Goal: Contribute content

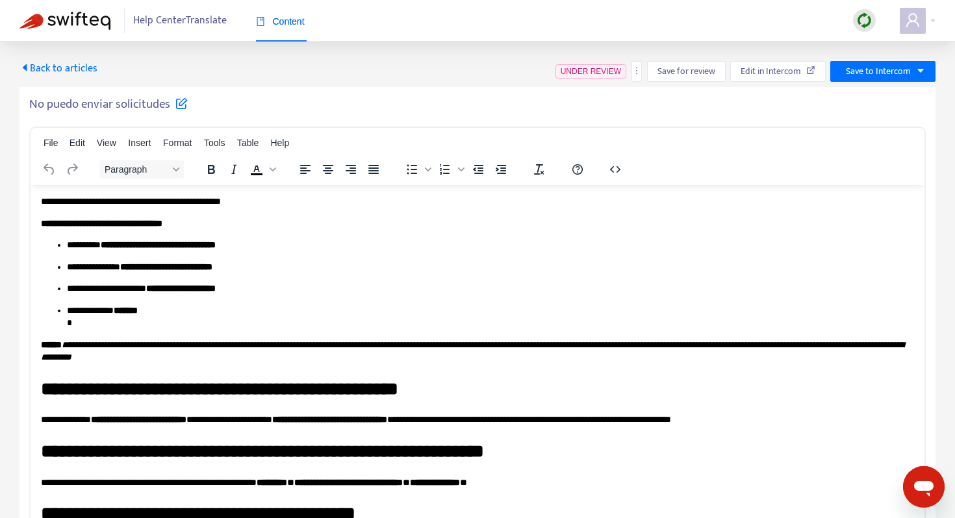
click at [38, 75] on span "Back to articles" at bounding box center [58, 69] width 78 height 18
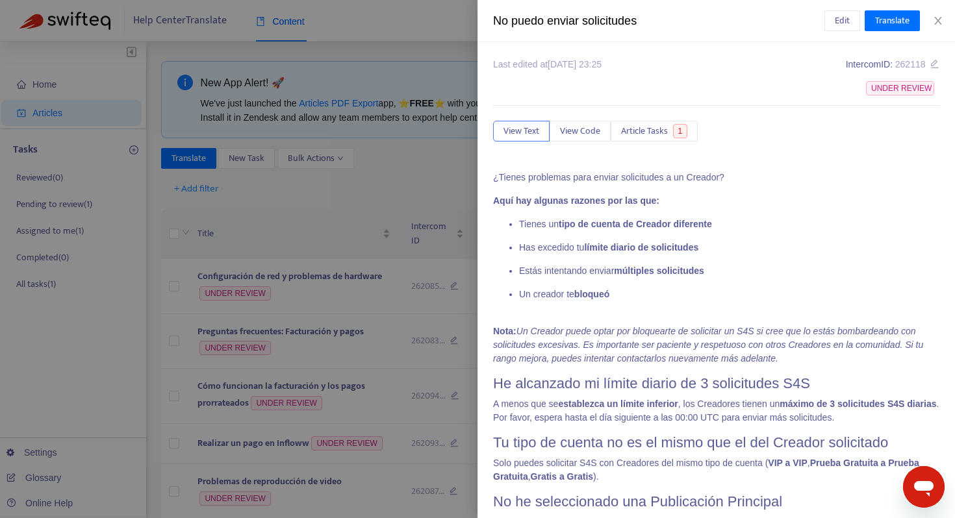
click at [401, 183] on div at bounding box center [477, 259] width 955 height 518
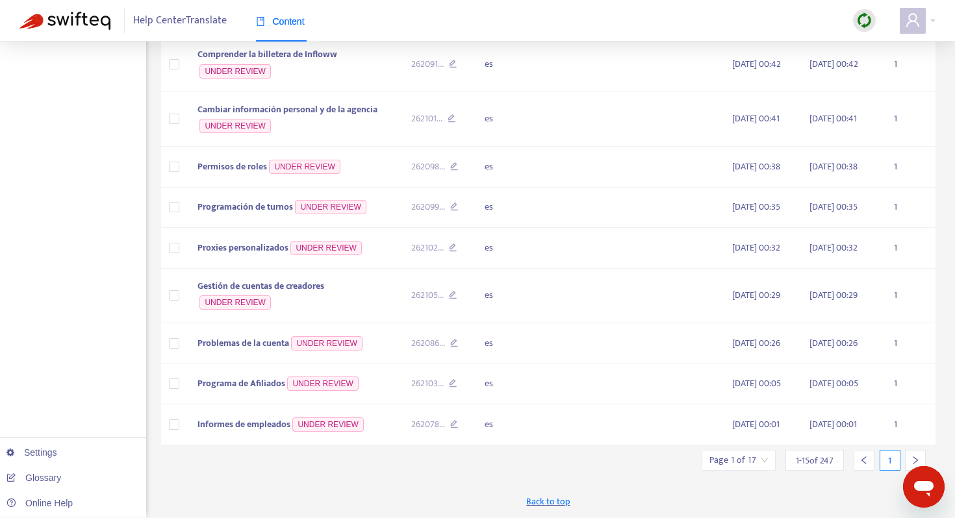
scroll to position [598, 0]
click at [915, 455] on div at bounding box center [915, 460] width 21 height 21
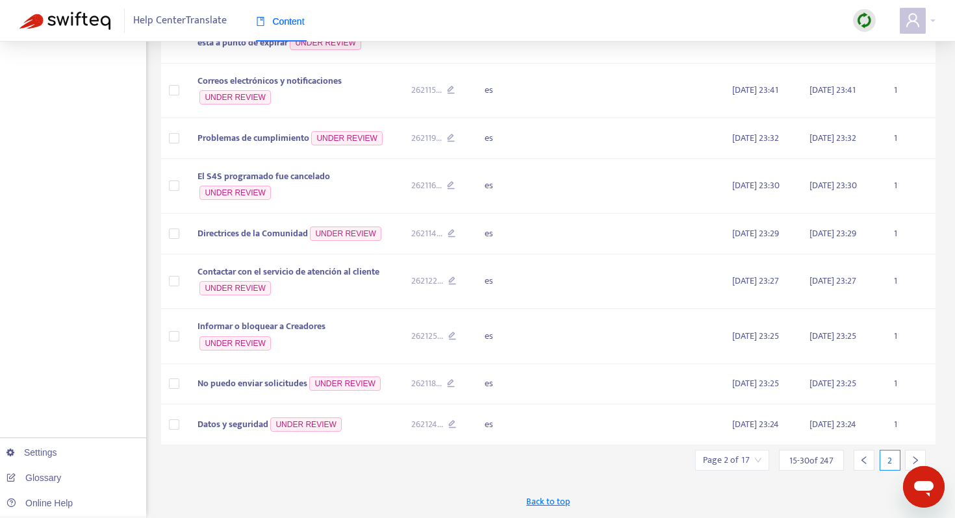
click at [915, 453] on div at bounding box center [915, 460] width 21 height 21
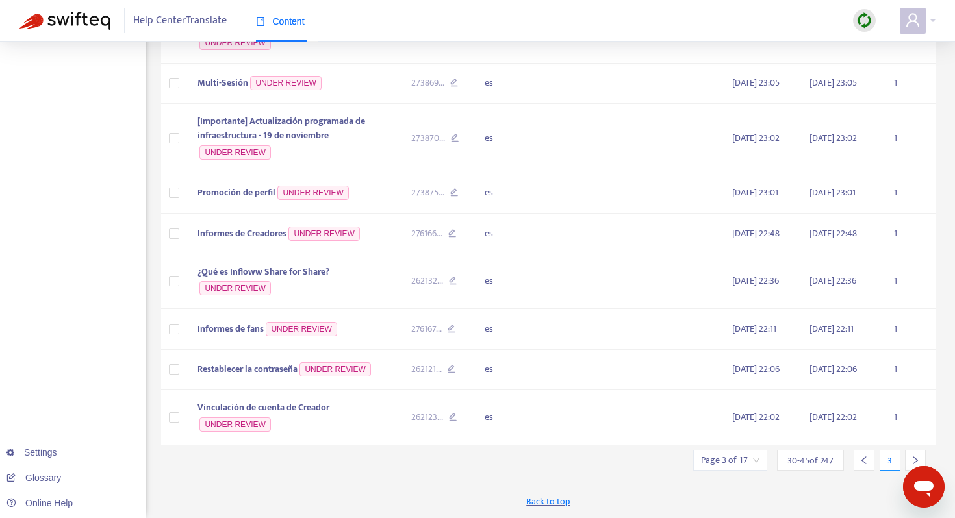
scroll to position [607, 0]
click at [917, 459] on icon "right" at bounding box center [915, 460] width 9 height 9
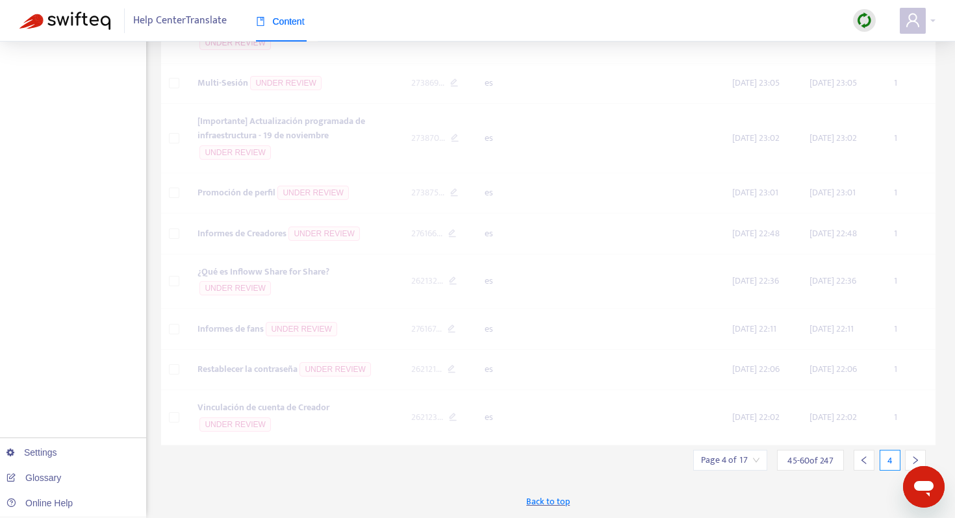
scroll to position [617, 0]
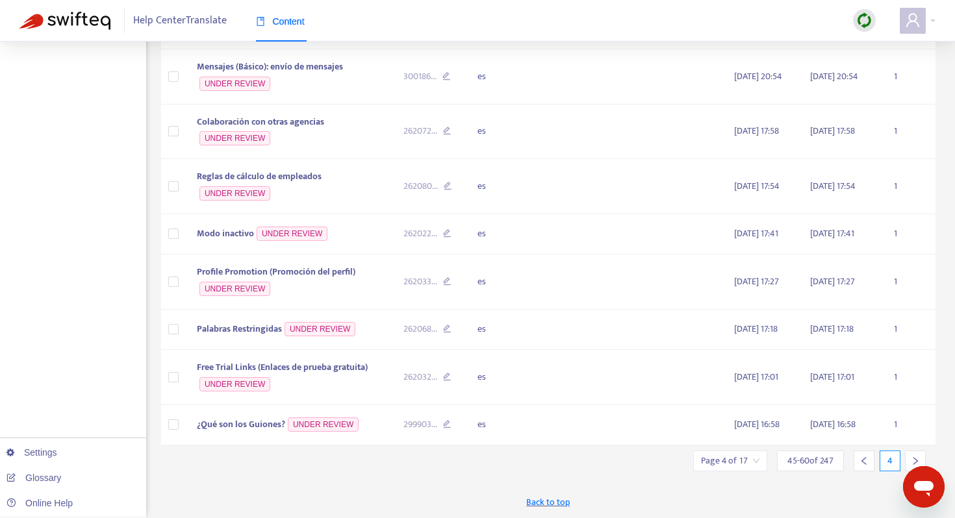
click at [917, 460] on icon "right" at bounding box center [915, 461] width 9 height 9
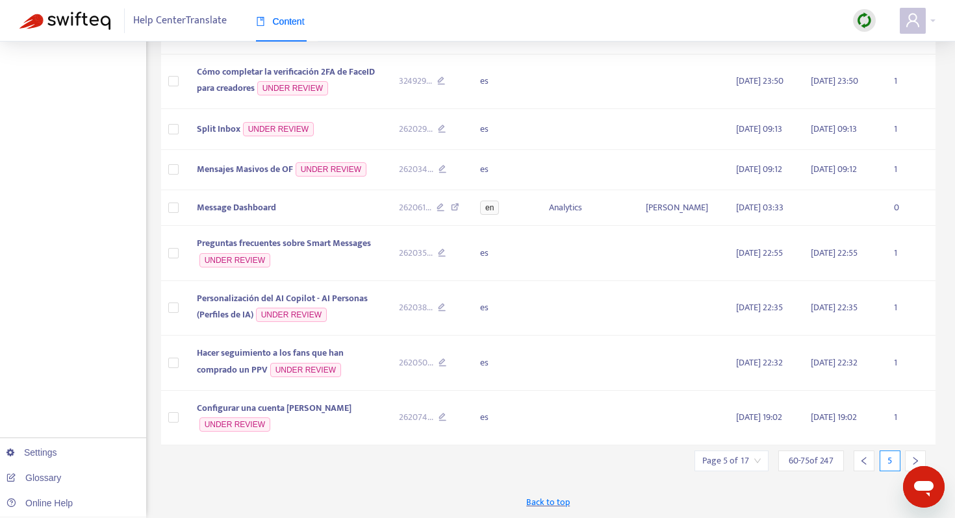
scroll to position [593, 0]
click at [917, 460] on icon "right" at bounding box center [915, 461] width 9 height 9
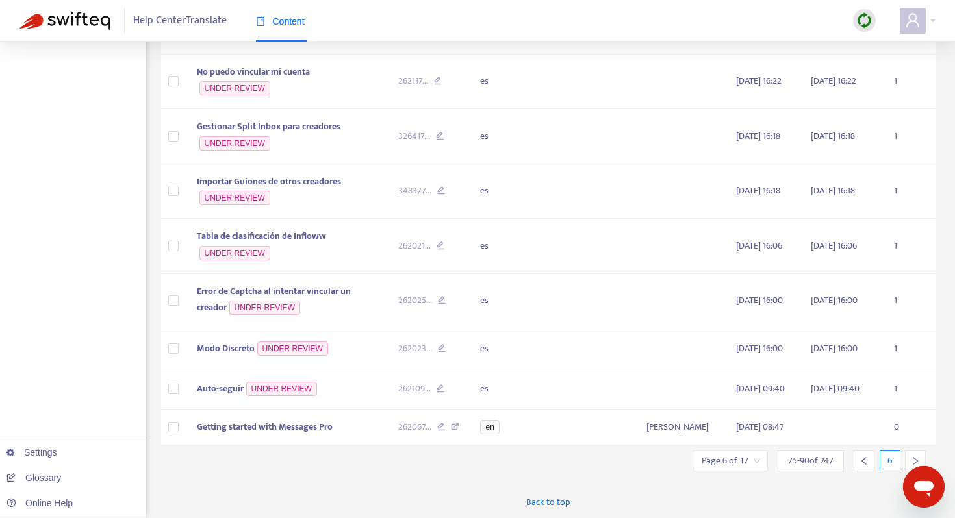
scroll to position [589, 0]
click at [917, 460] on icon "right" at bounding box center [915, 461] width 9 height 9
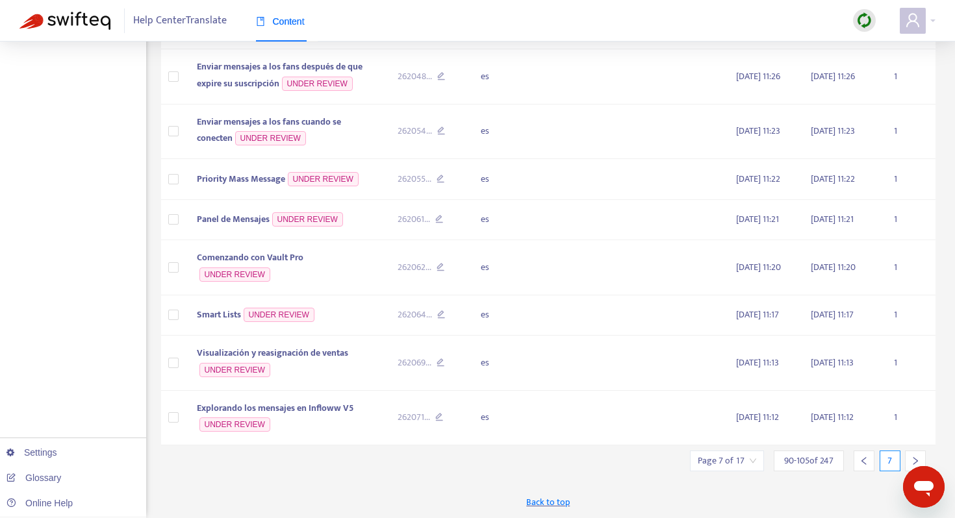
scroll to position [579, 0]
click at [919, 455] on div at bounding box center [915, 461] width 21 height 21
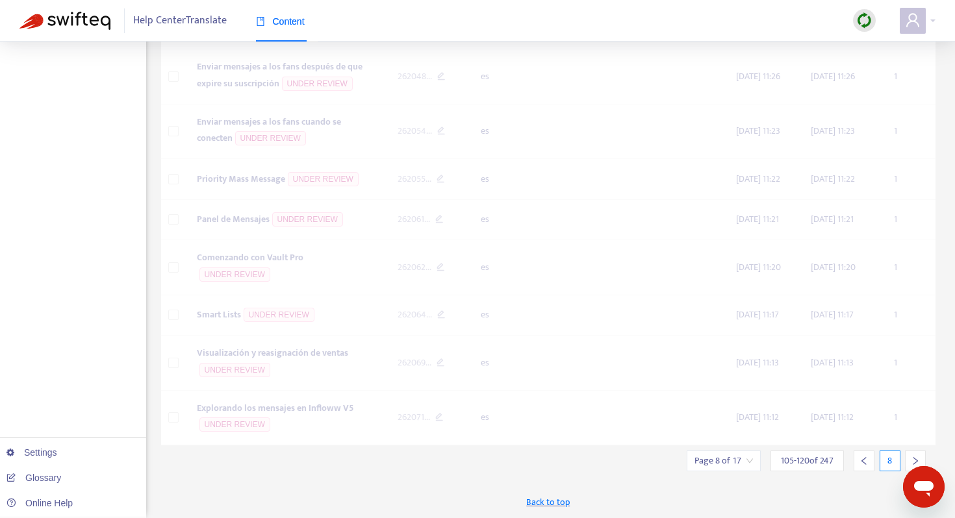
scroll to position [559, 0]
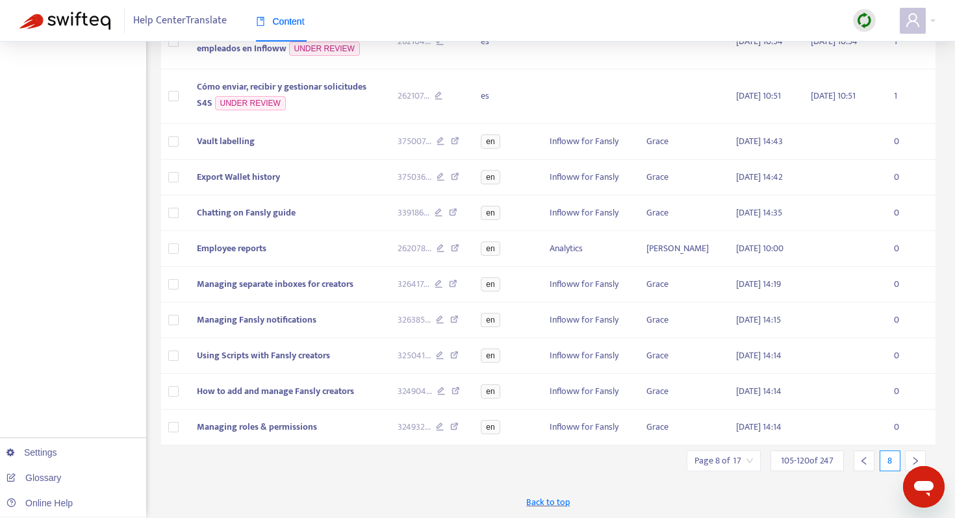
click at [865, 460] on icon "left" at bounding box center [863, 461] width 9 height 9
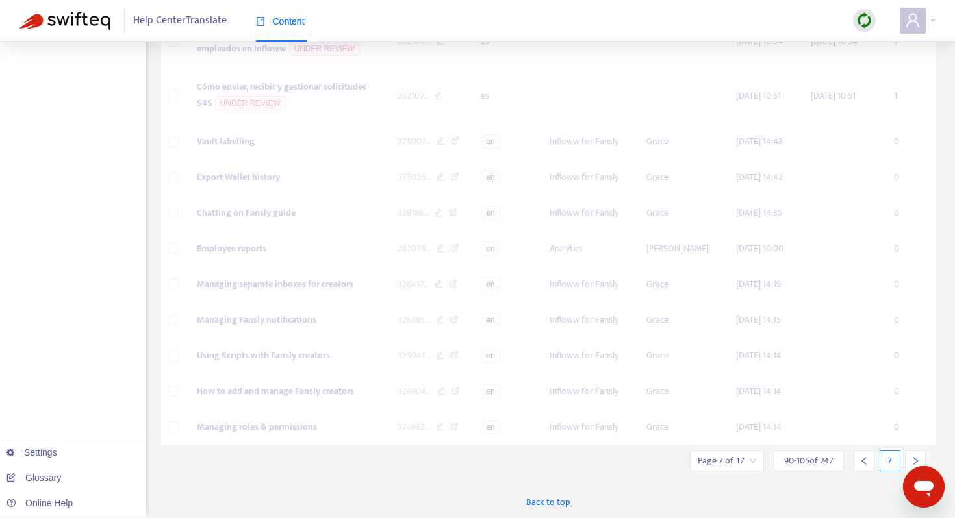
scroll to position [579, 0]
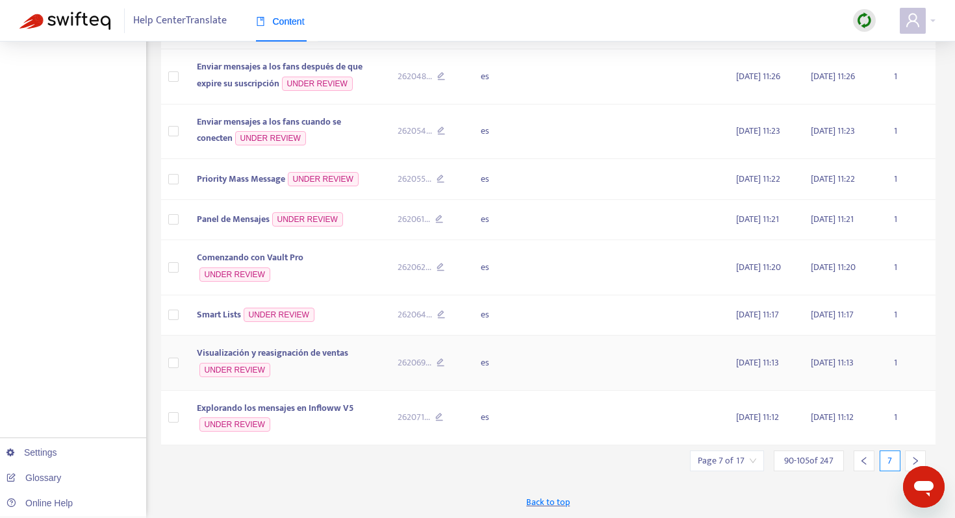
click at [314, 352] on span "Visualización y reasignación de ventas" at bounding box center [272, 353] width 151 height 15
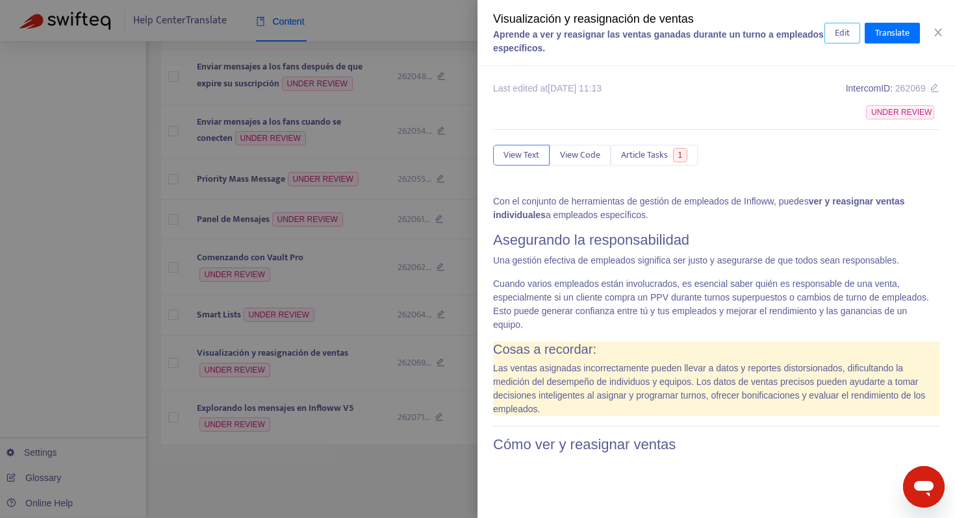
click at [841, 36] on span "Edit" at bounding box center [842, 33] width 15 height 14
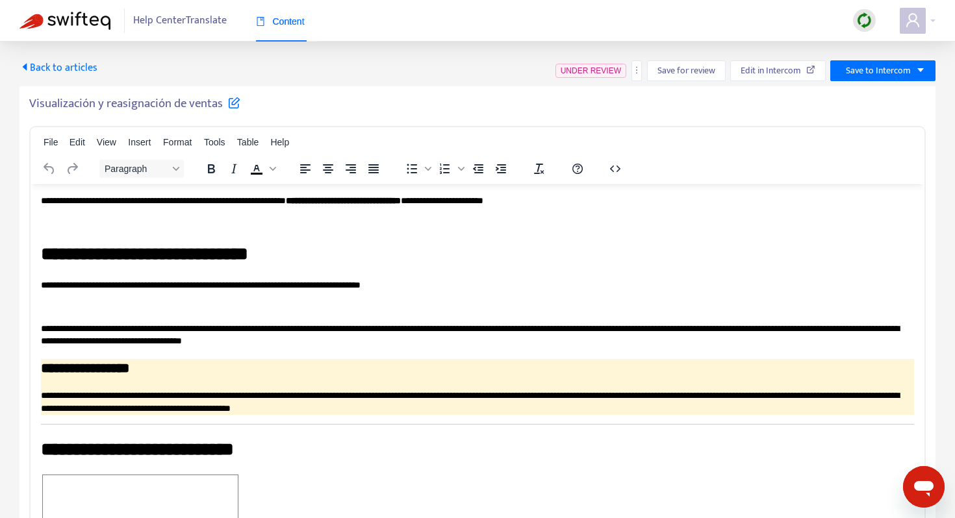
scroll to position [0, 0]
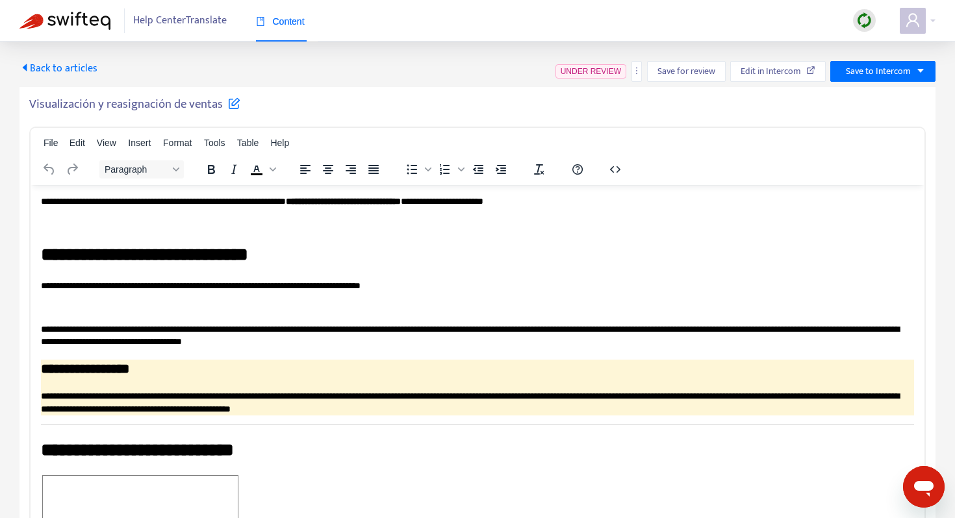
click at [173, 103] on h5 "Visualización y reasignación de ventas" at bounding box center [134, 105] width 211 height 16
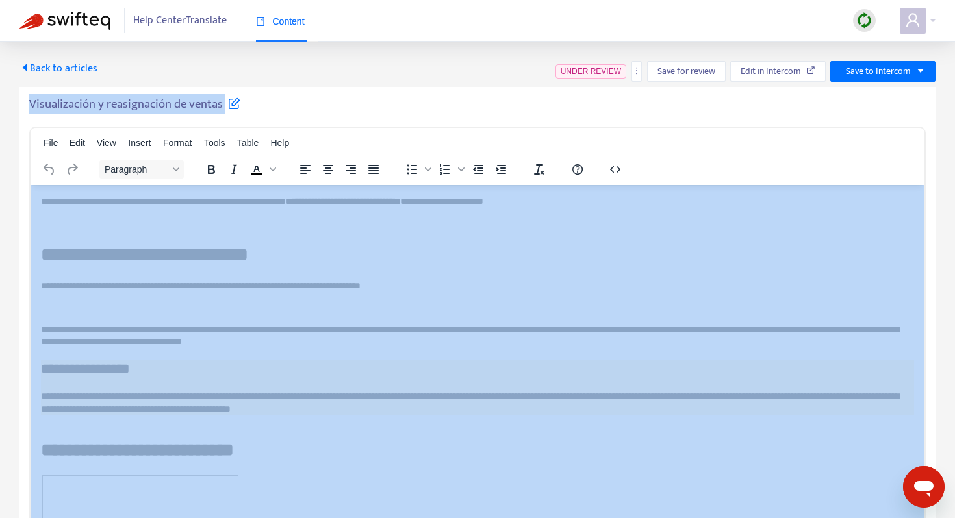
click at [173, 103] on h5 "Visualización y reasignación de ventas" at bounding box center [134, 105] width 211 height 16
copy div "Visualización y reasignación de ventas File Edit View Insert Format Tools Table…"
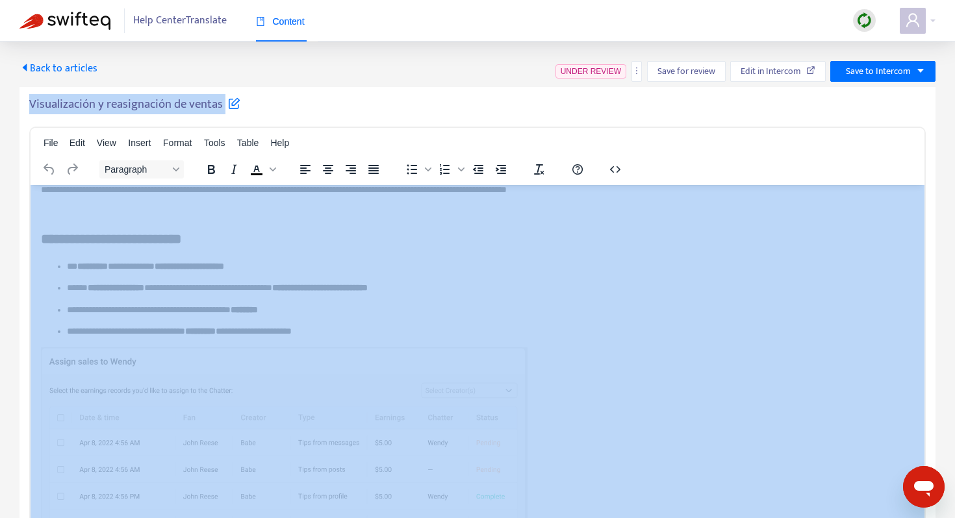
scroll to position [404, 0]
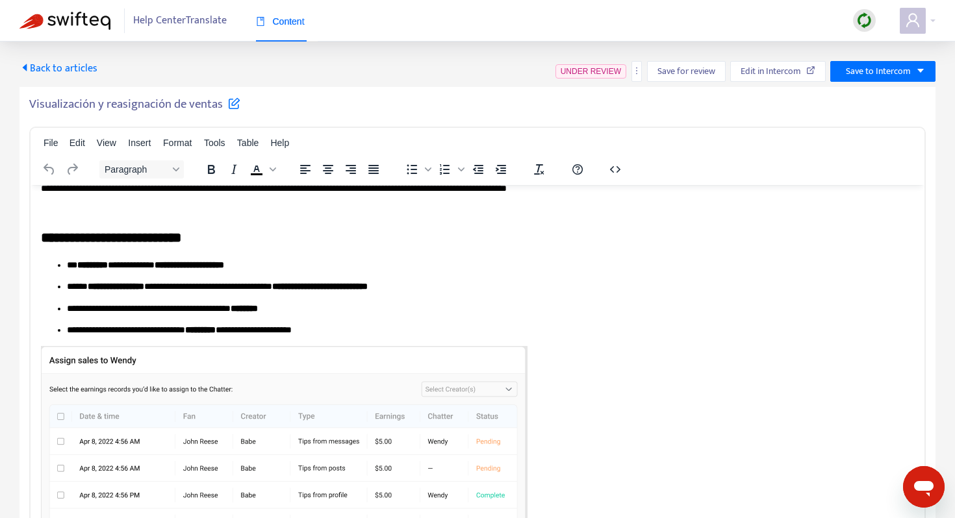
click at [108, 264] on b "*********" at bounding box center [92, 264] width 31 height 9
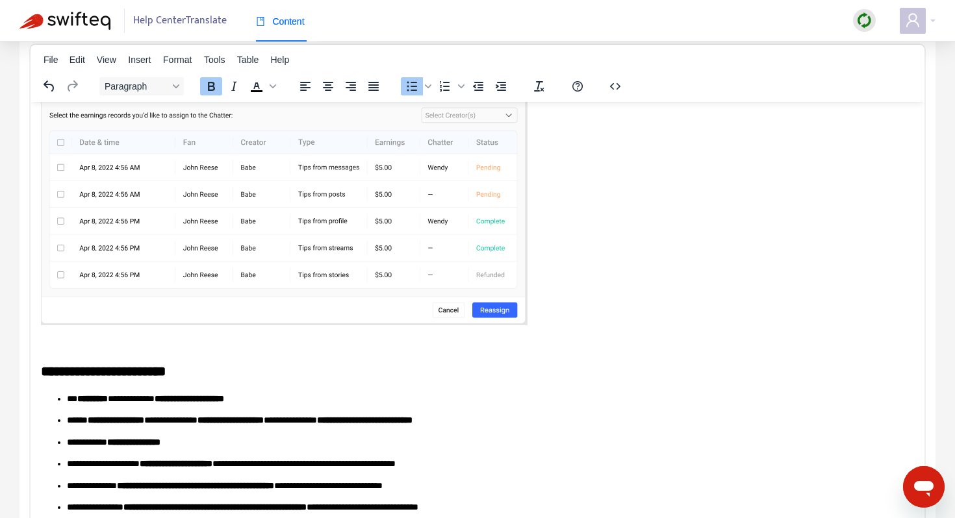
scroll to position [137, 0]
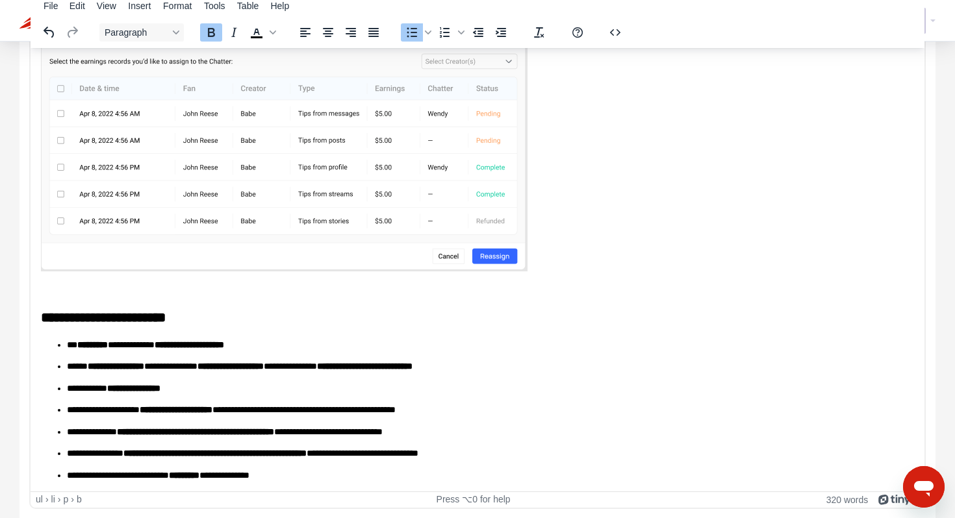
click at [108, 345] on b "*********" at bounding box center [92, 344] width 31 height 9
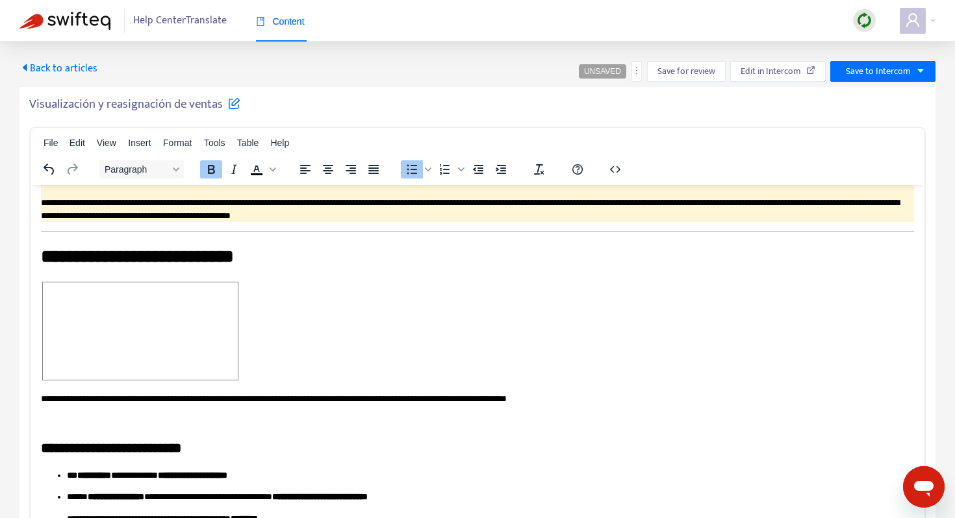
scroll to position [0, 0]
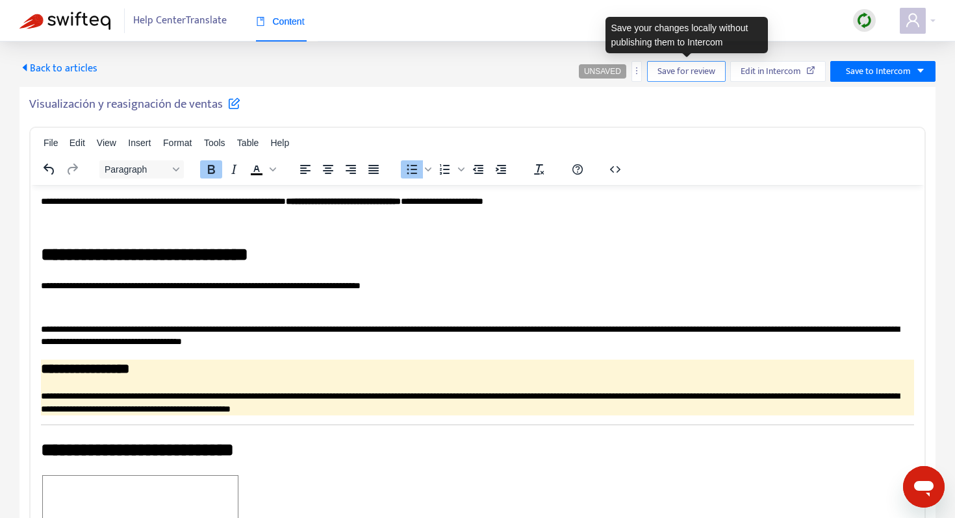
click at [672, 68] on span "Save for review" at bounding box center [686, 71] width 58 height 14
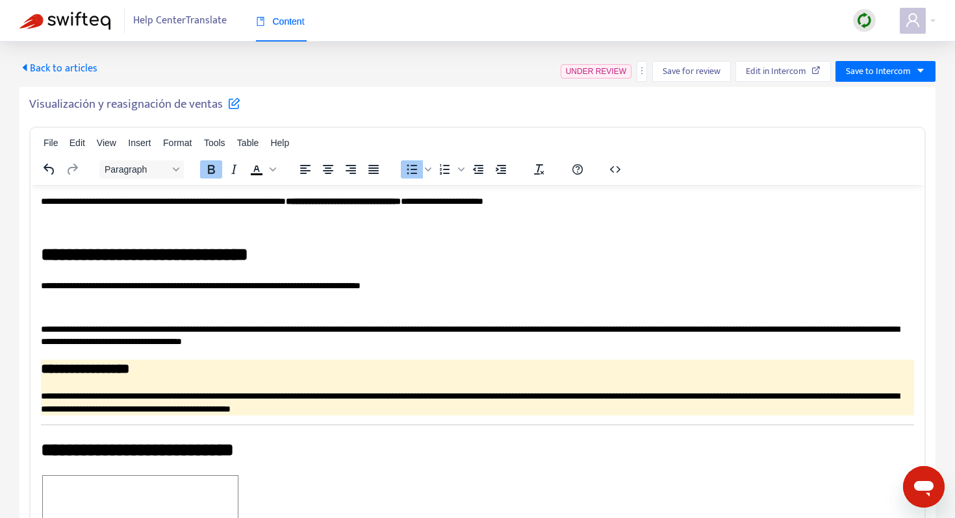
click at [40, 70] on span "Back to articles" at bounding box center [58, 69] width 78 height 18
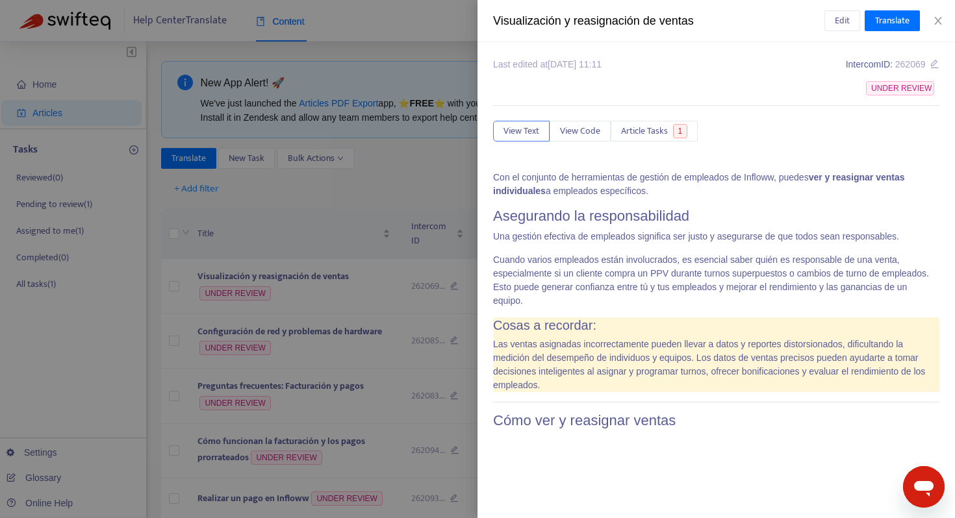
click at [406, 207] on div at bounding box center [477, 259] width 955 height 518
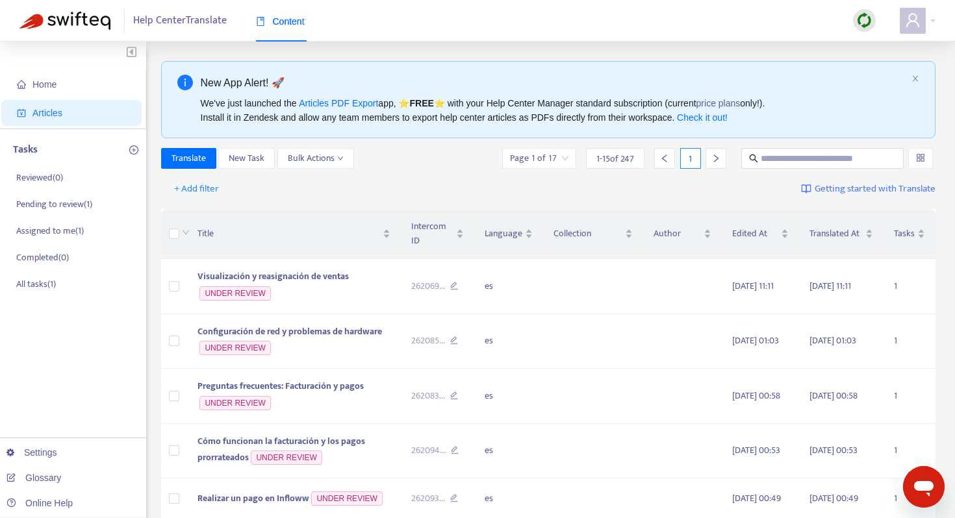
scroll to position [603, 0]
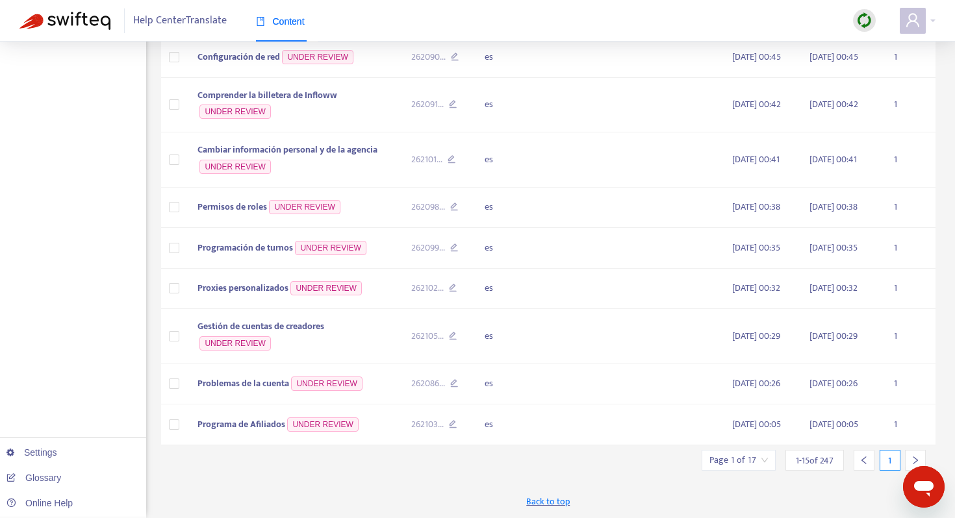
click at [915, 454] on div at bounding box center [915, 460] width 21 height 21
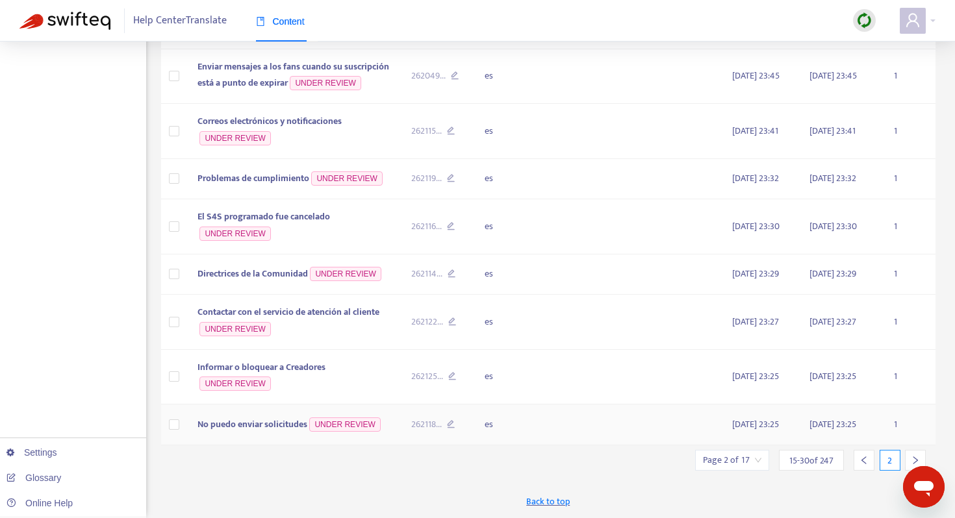
scroll to position [617, 0]
click at [915, 454] on div at bounding box center [915, 460] width 21 height 21
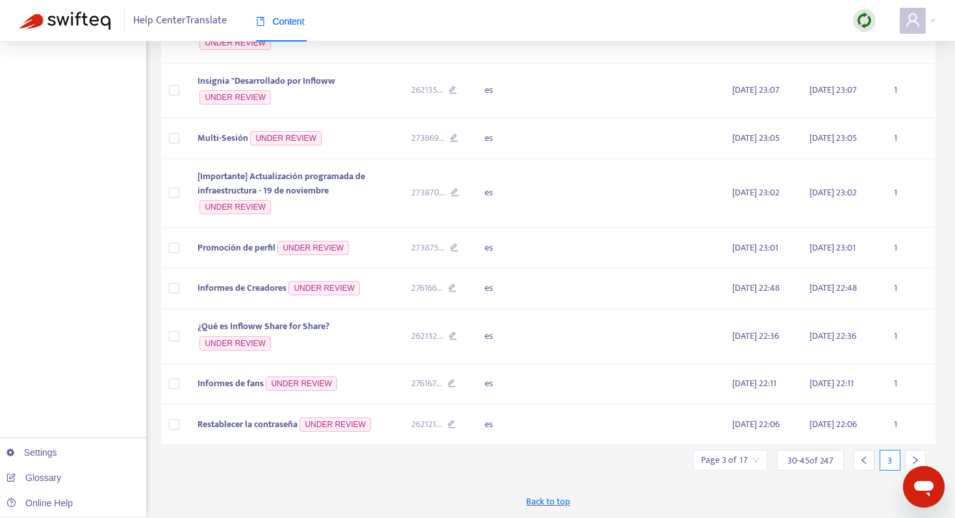
scroll to position [602, 0]
click at [912, 454] on div at bounding box center [915, 460] width 21 height 21
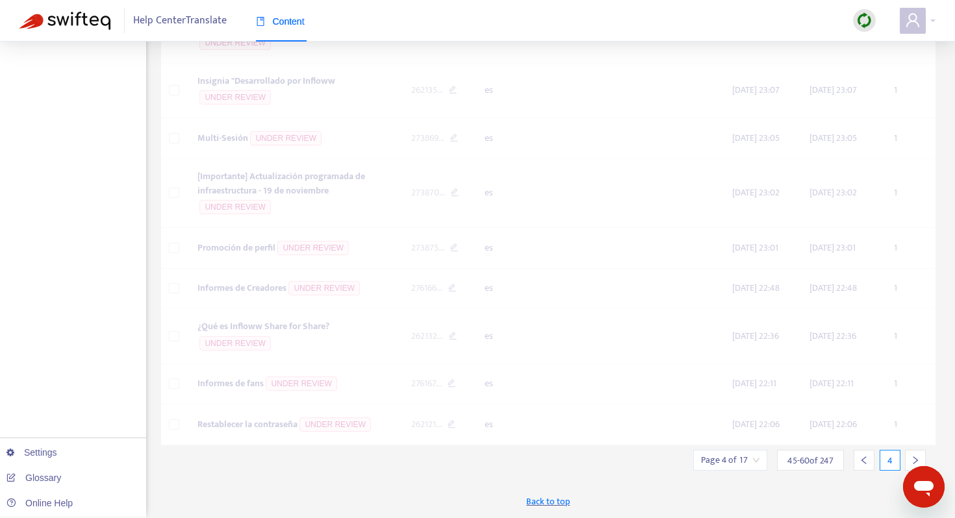
scroll to position [617, 0]
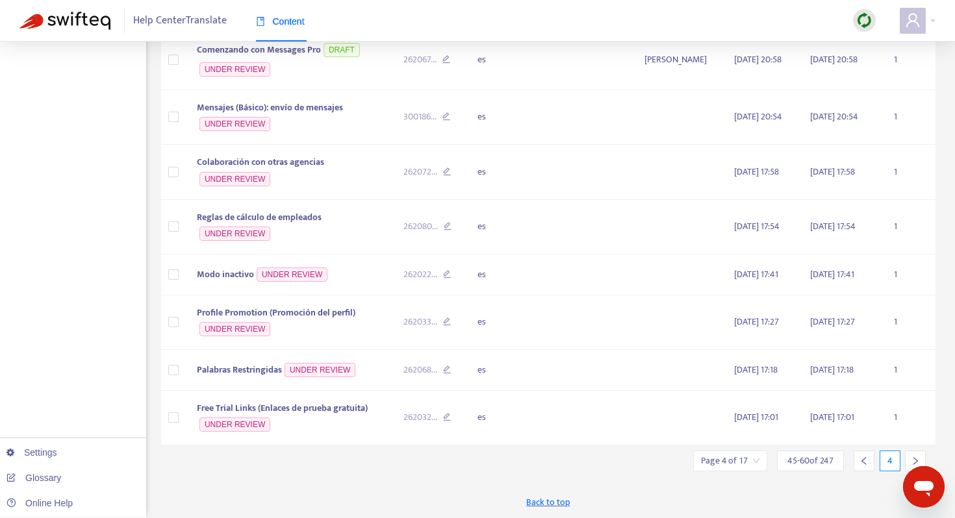
click at [913, 463] on icon "right" at bounding box center [915, 461] width 9 height 9
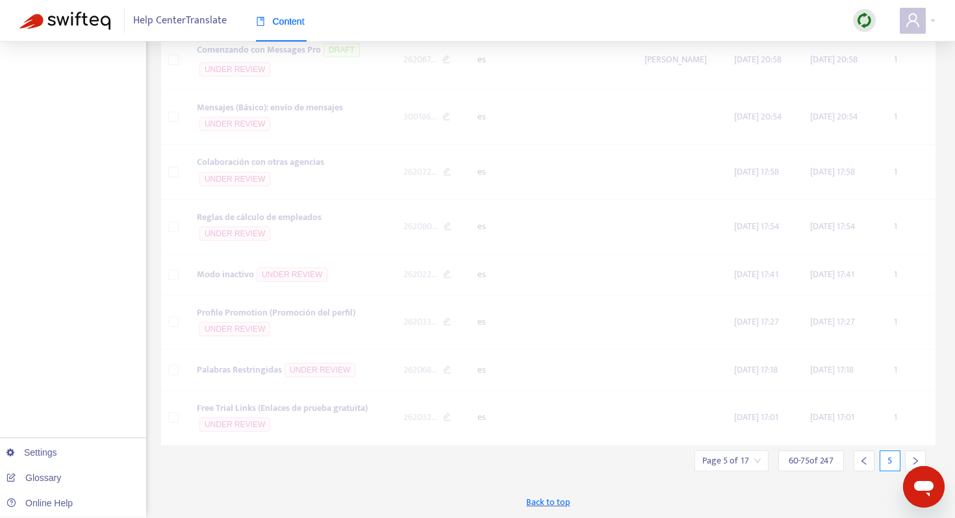
scroll to position [589, 0]
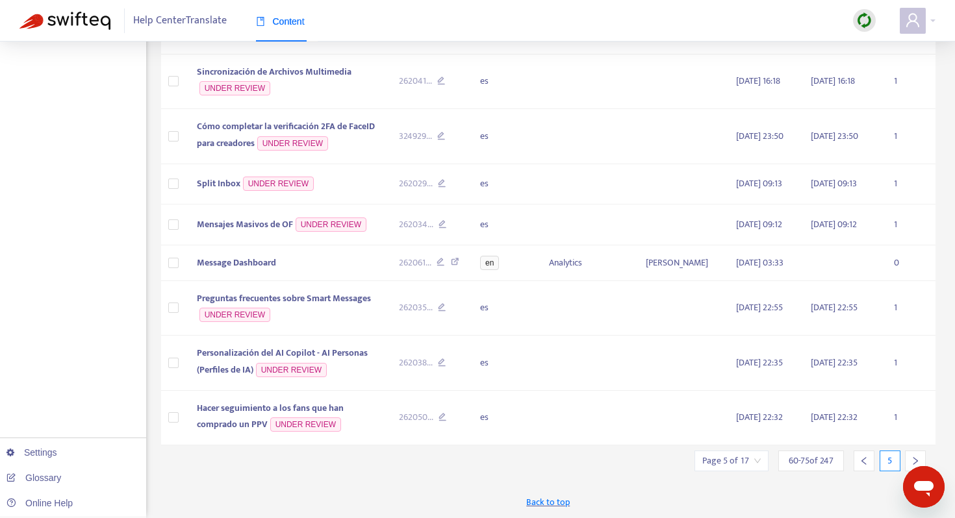
click at [913, 460] on icon "right" at bounding box center [915, 461] width 9 height 9
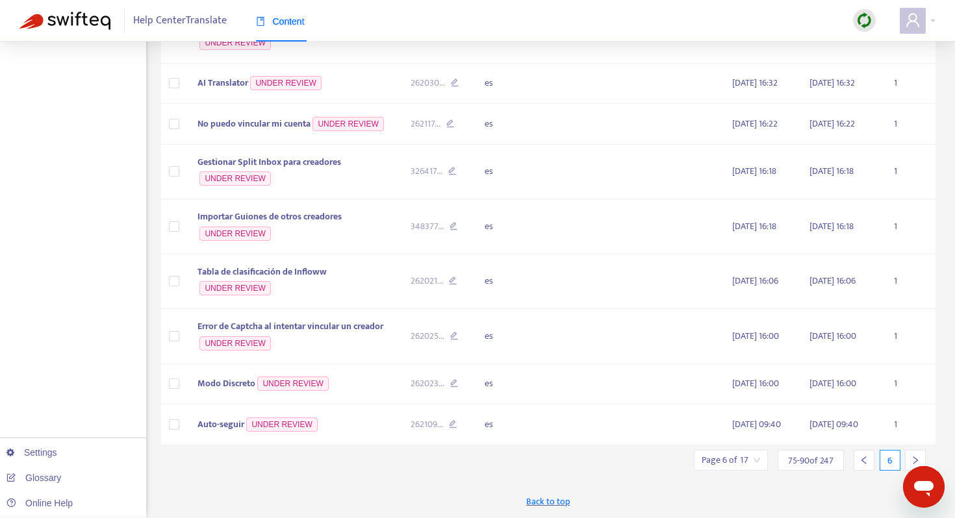
scroll to position [603, 0]
click at [869, 463] on div at bounding box center [864, 460] width 21 height 21
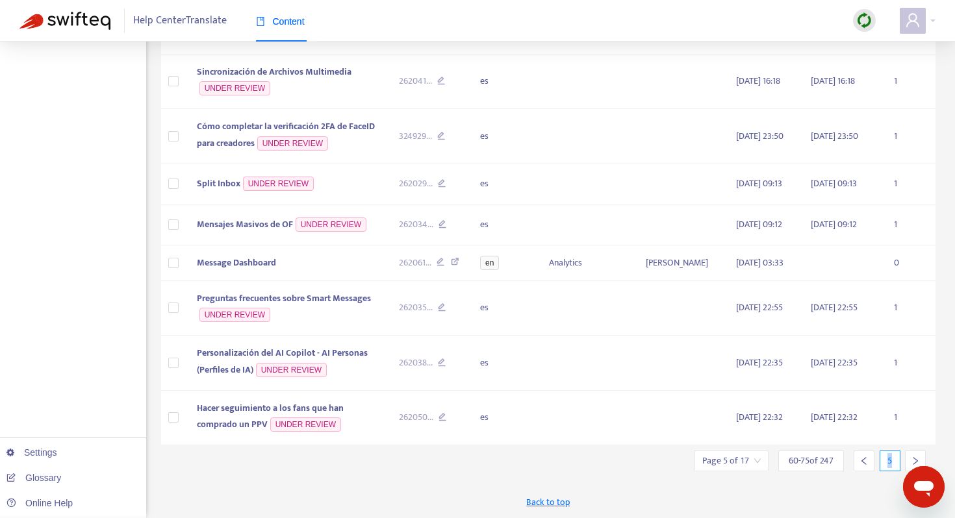
click at [869, 463] on div at bounding box center [864, 461] width 21 height 21
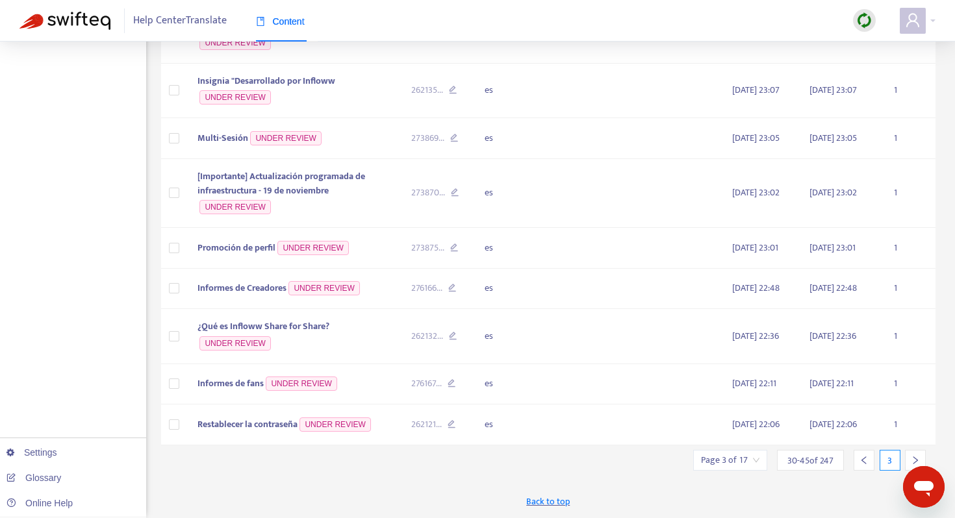
click at [869, 463] on div at bounding box center [864, 460] width 21 height 21
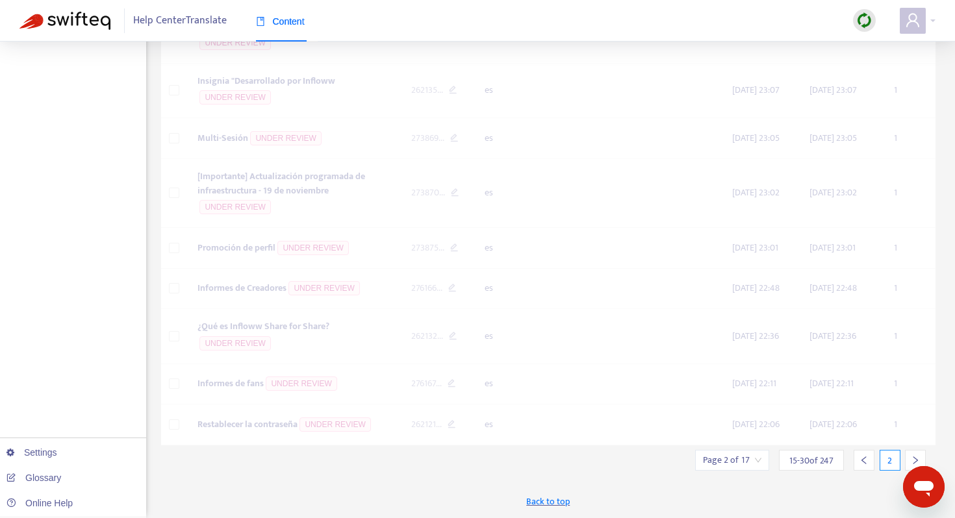
scroll to position [617, 0]
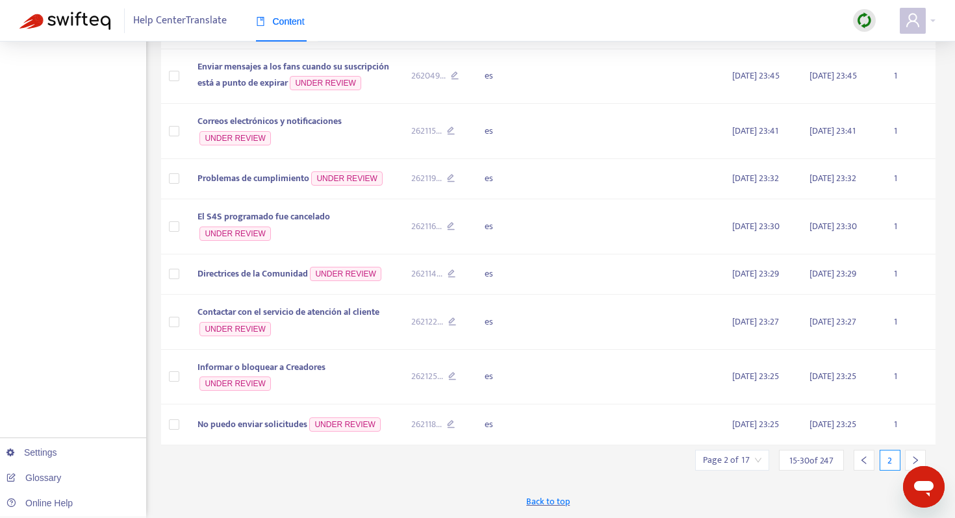
click at [915, 455] on div at bounding box center [915, 460] width 21 height 21
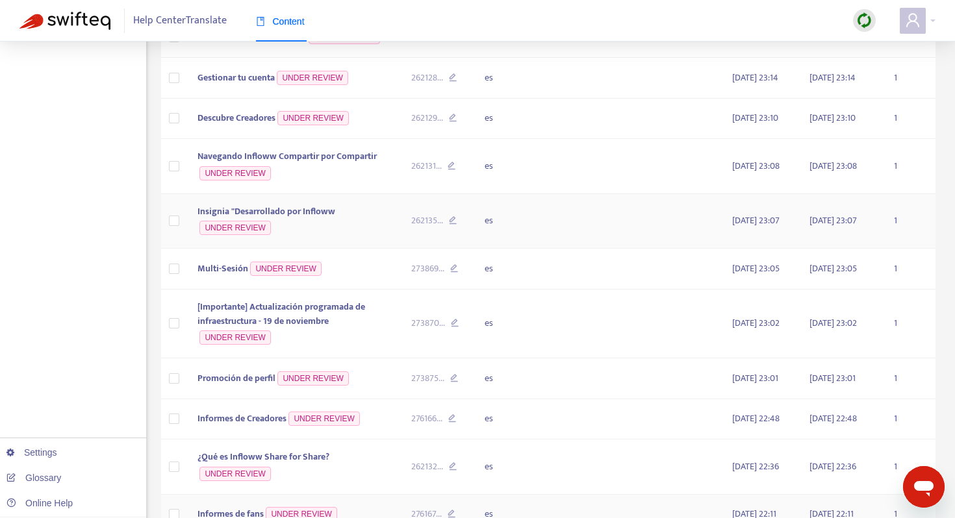
scroll to position [602, 0]
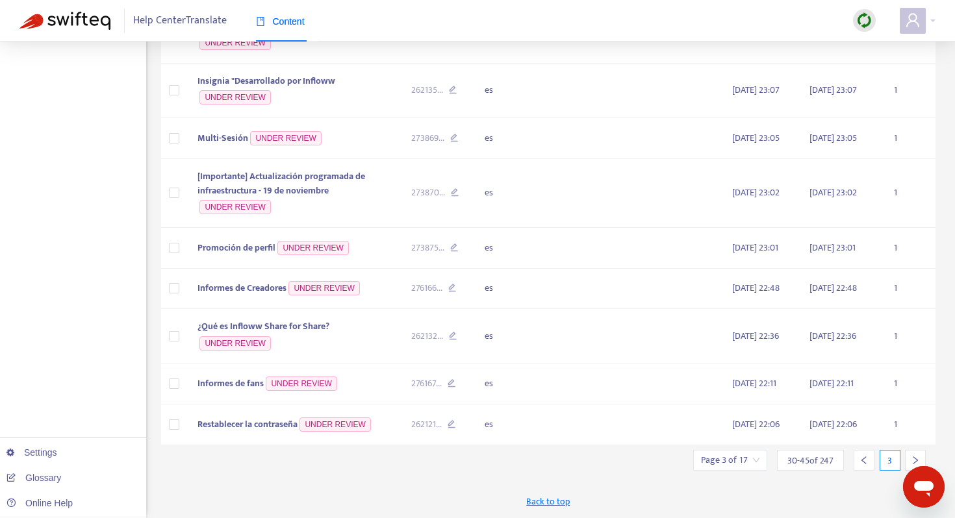
click at [913, 451] on div at bounding box center [915, 460] width 21 height 21
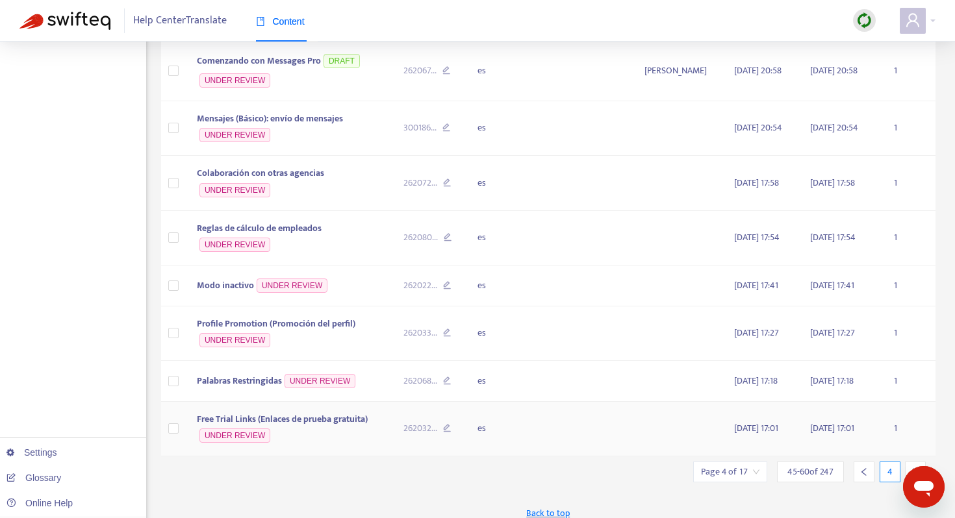
click at [917, 457] on td "1" at bounding box center [910, 429] width 52 height 55
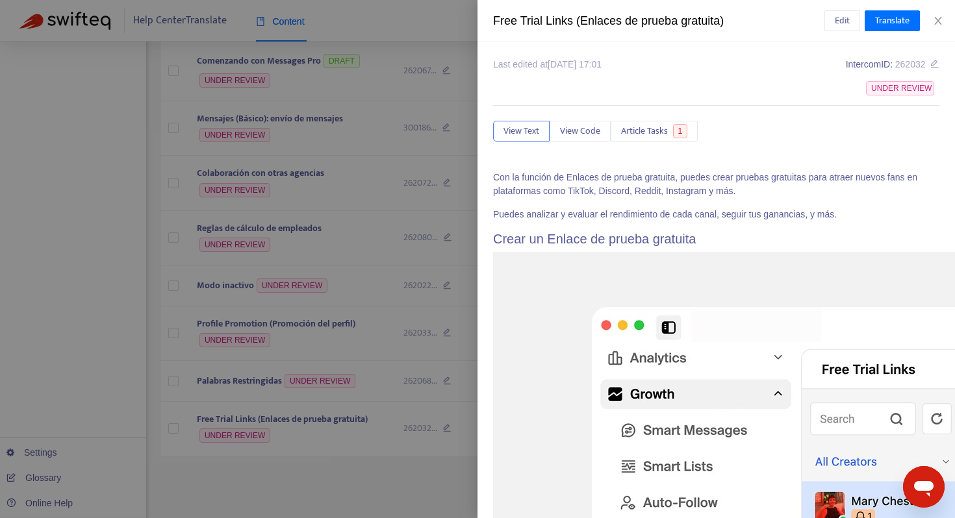
click at [446, 170] on div at bounding box center [477, 259] width 955 height 518
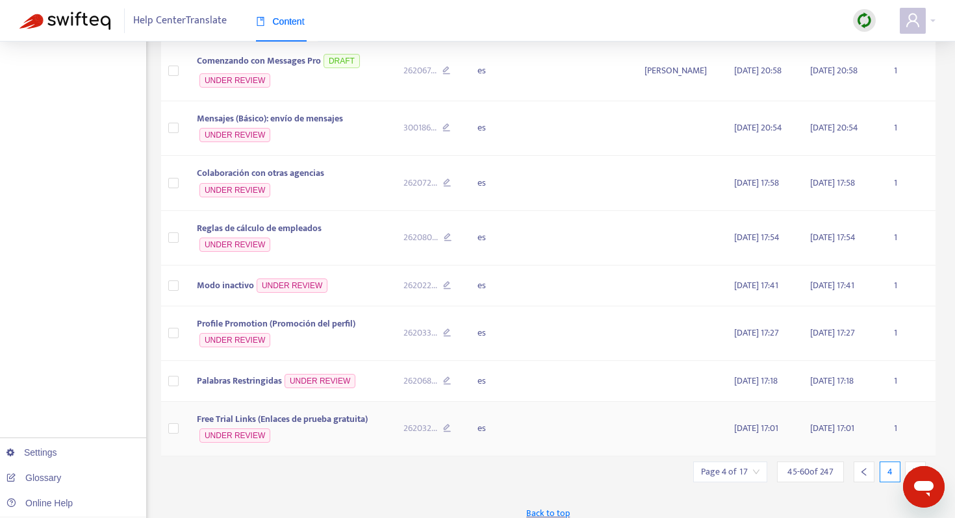
scroll to position [622, 0]
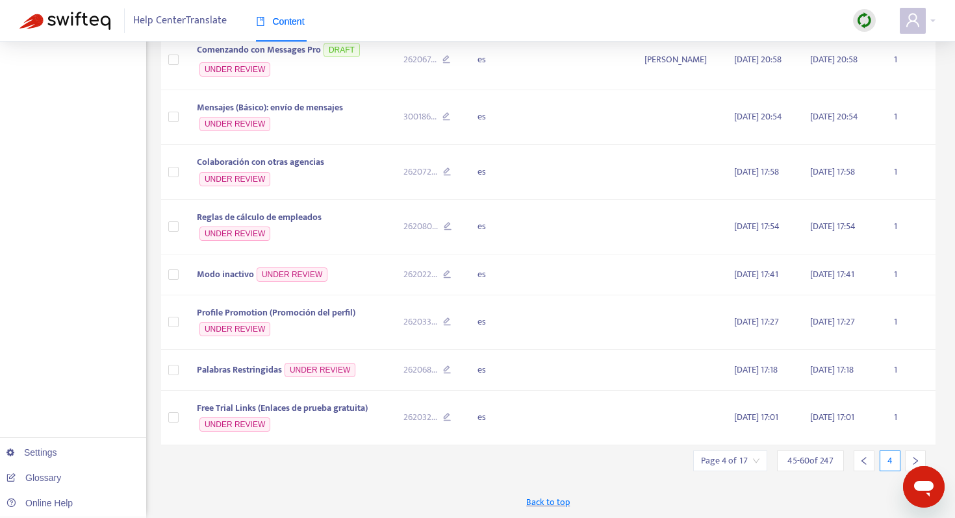
click at [916, 458] on icon "right" at bounding box center [915, 461] width 9 height 9
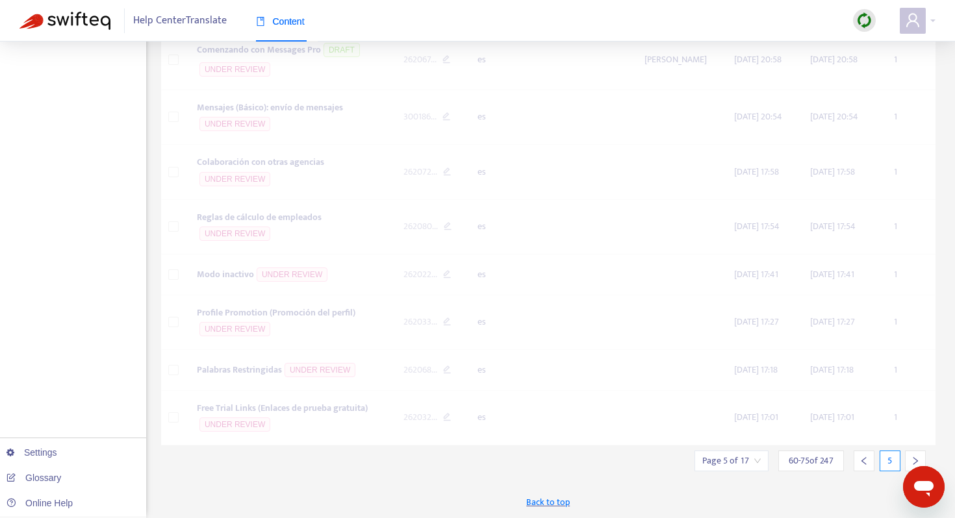
scroll to position [589, 0]
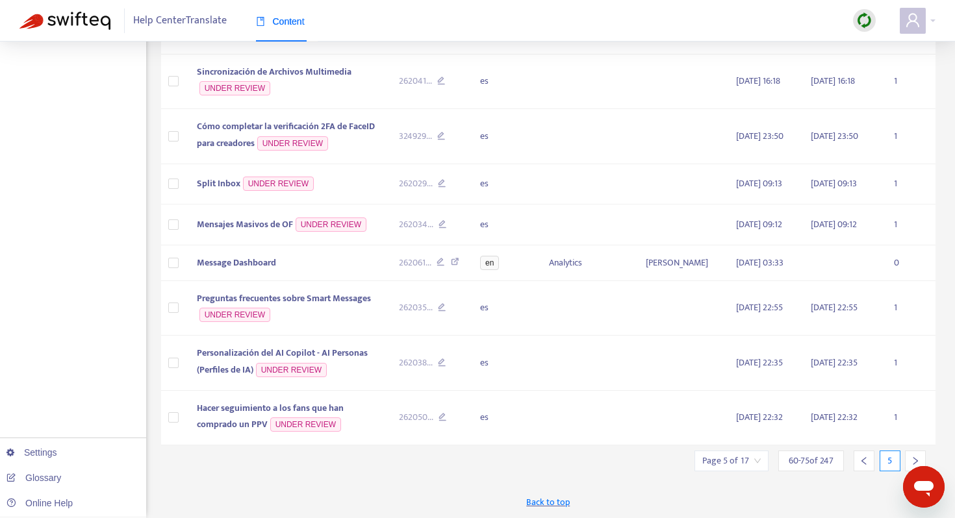
click at [915, 458] on icon "right" at bounding box center [915, 461] width 9 height 9
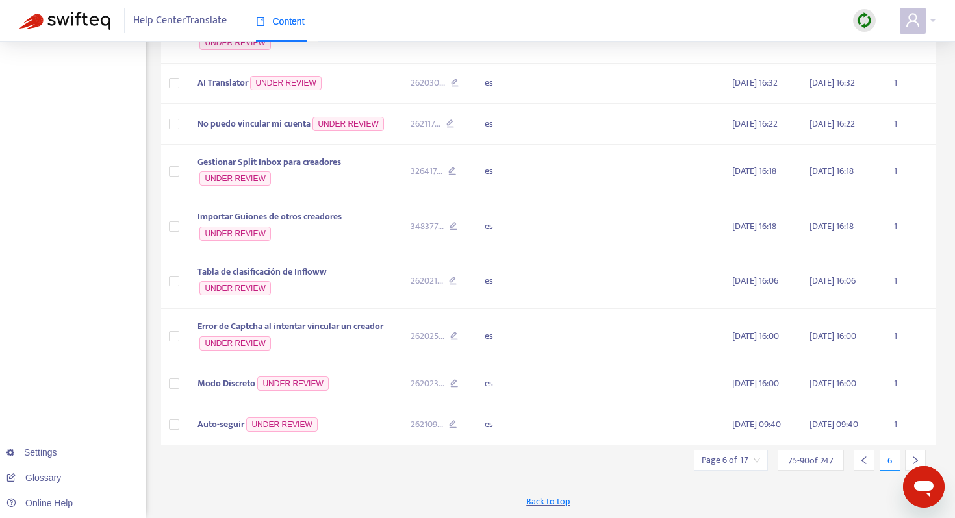
scroll to position [603, 0]
click at [915, 458] on icon "right" at bounding box center [915, 460] width 9 height 9
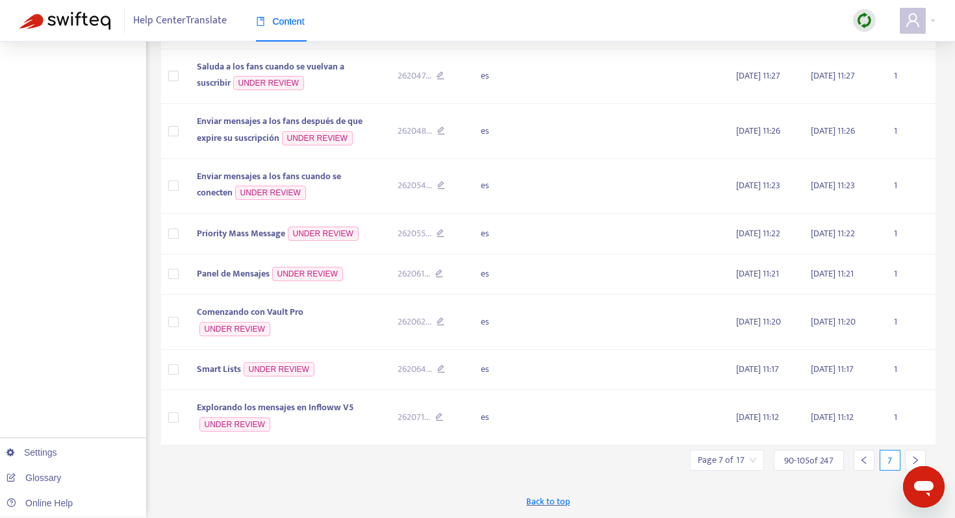
scroll to position [574, 0]
click at [259, 314] on span "Comenzando con Vault Pro" at bounding box center [250, 312] width 107 height 15
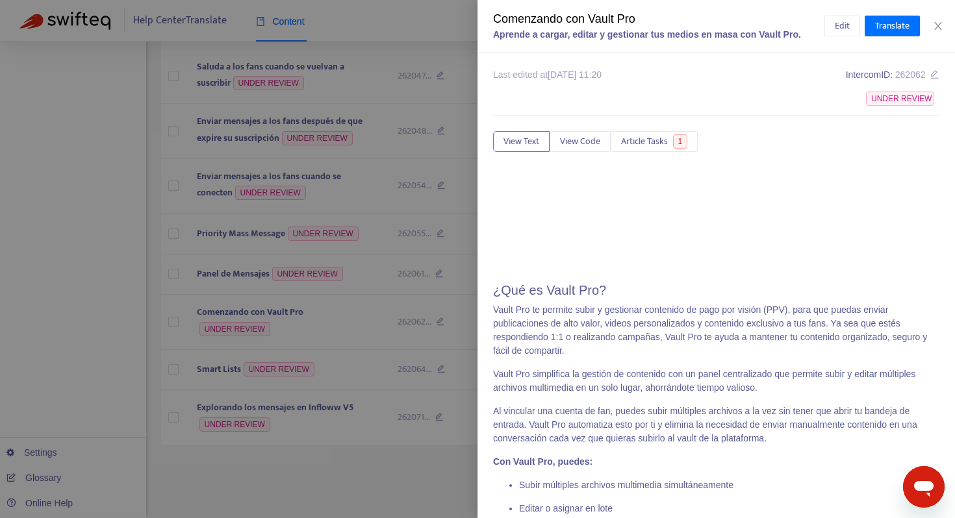
click at [379, 142] on div at bounding box center [477, 259] width 955 height 518
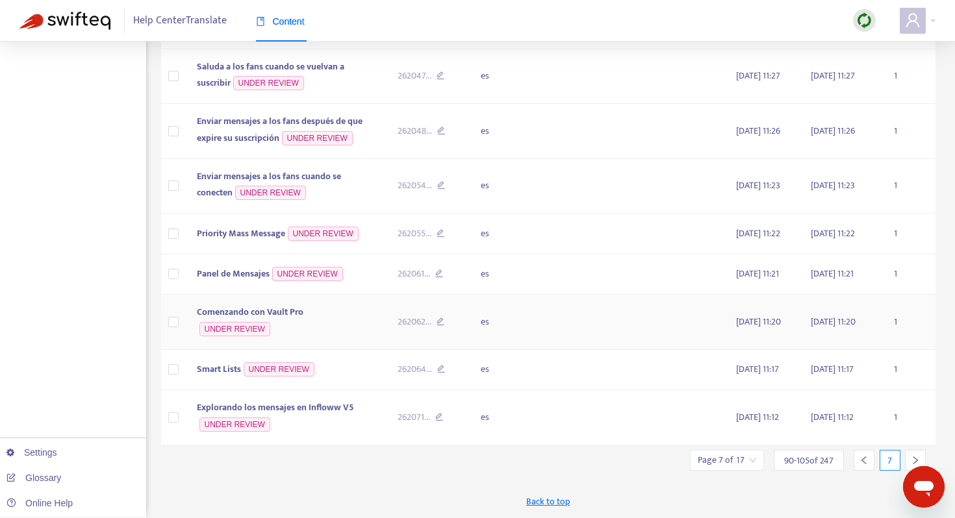
click at [263, 313] on span "Comenzando con Vault Pro" at bounding box center [250, 312] width 107 height 15
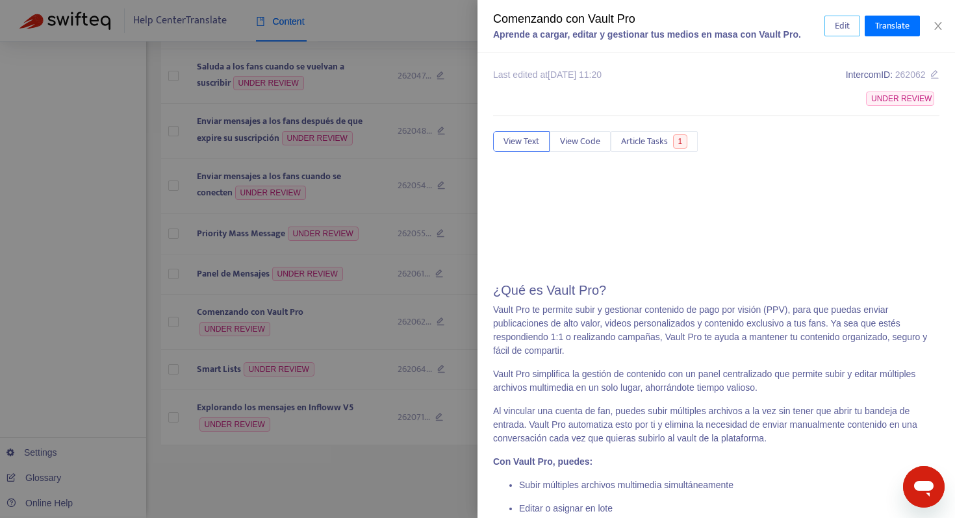
click at [845, 28] on span "Edit" at bounding box center [842, 26] width 15 height 14
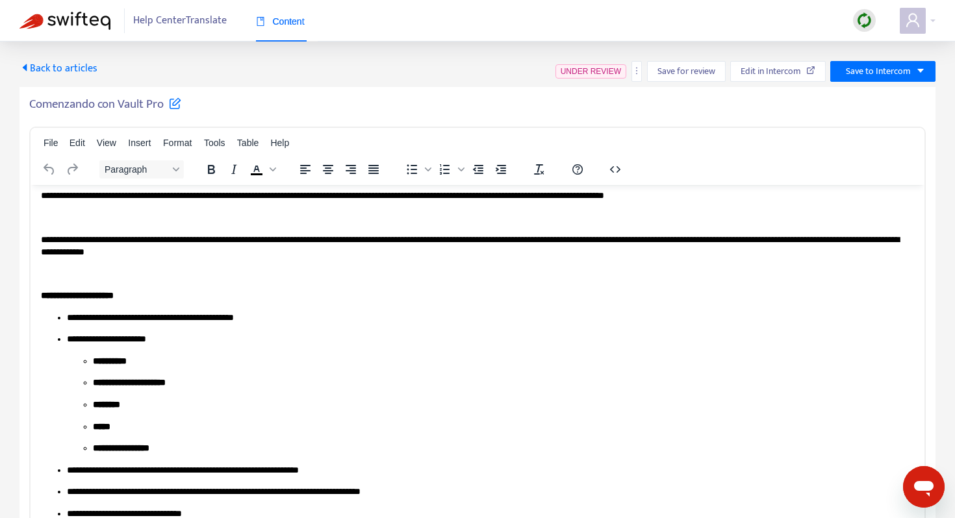
scroll to position [207, 0]
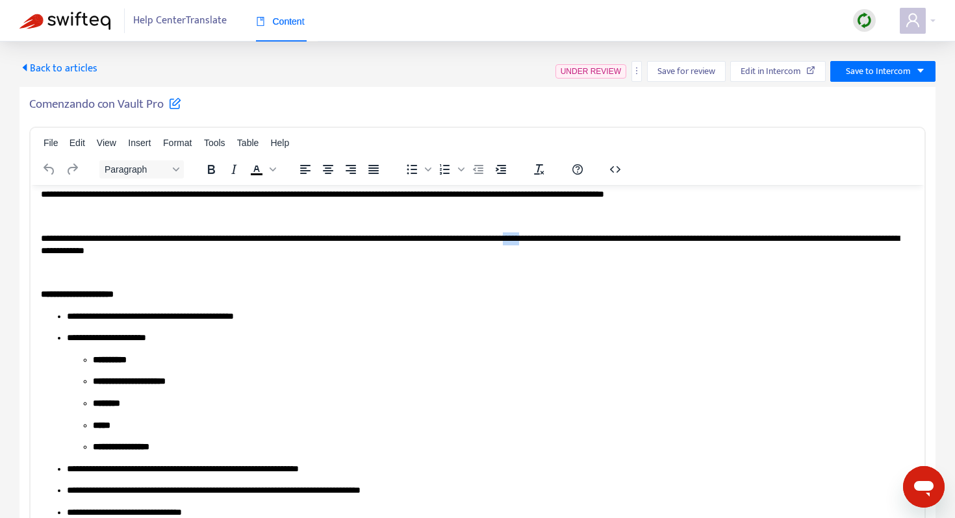
drag, startPoint x: 622, startPoint y: 237, endPoint x: 608, endPoint y: 237, distance: 13.6
click at [608, 237] on p "**********" at bounding box center [477, 244] width 873 height 25
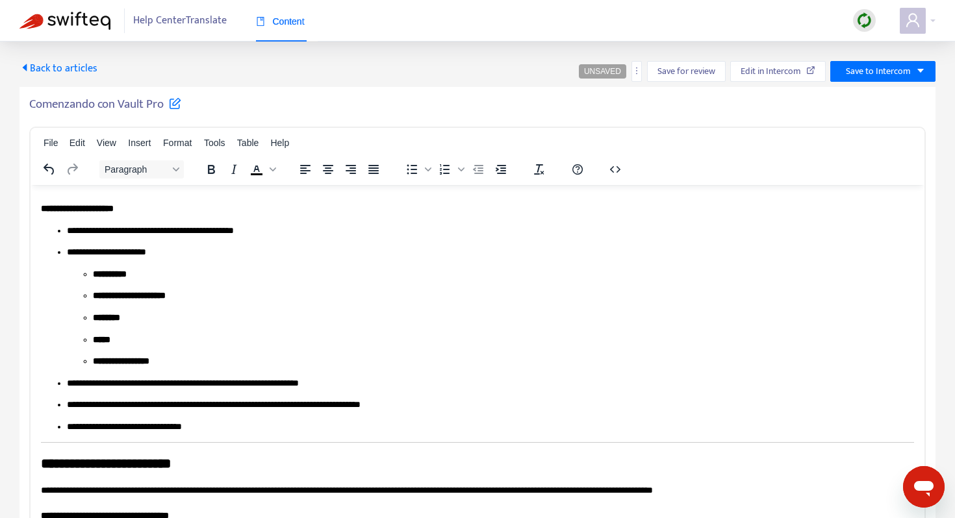
scroll to position [297, 0]
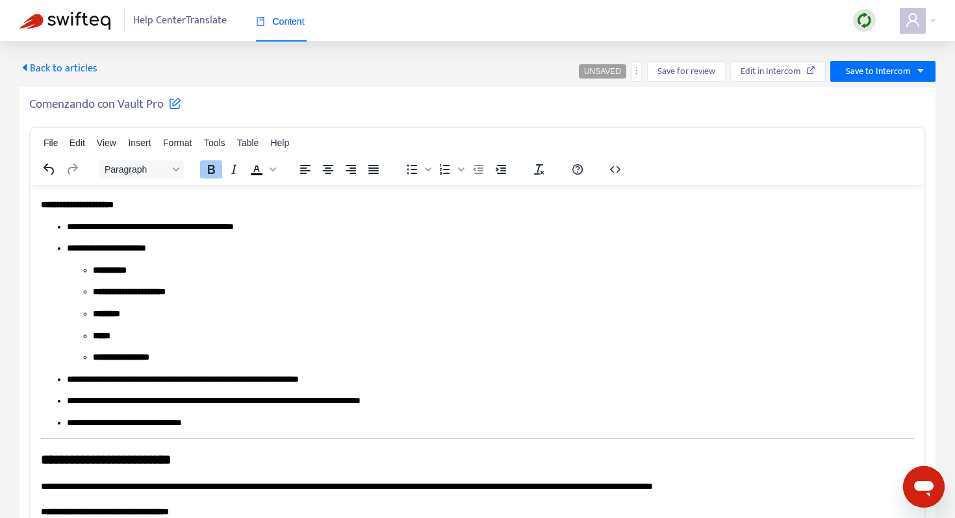
click at [114, 200] on b "**********" at bounding box center [77, 203] width 73 height 9
click at [259, 229] on p "**********" at bounding box center [490, 226] width 847 height 13
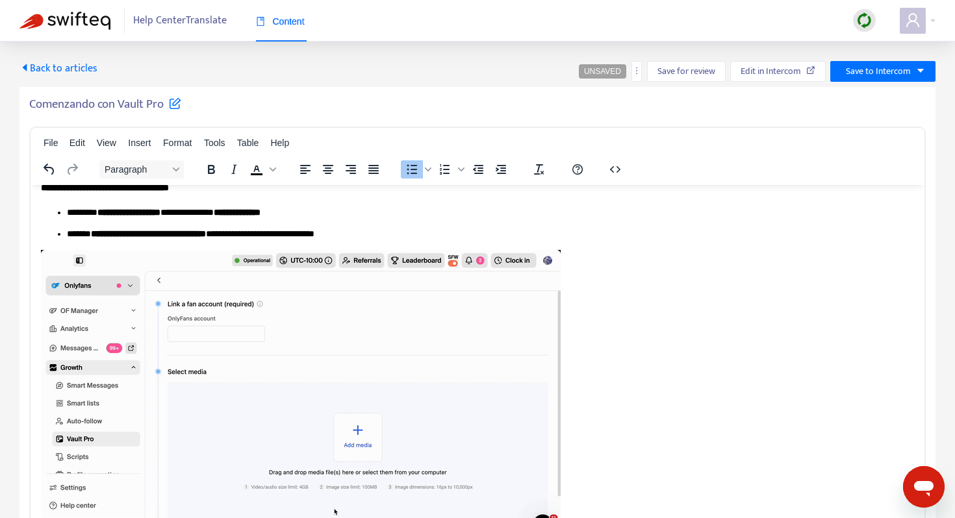
scroll to position [520, 0]
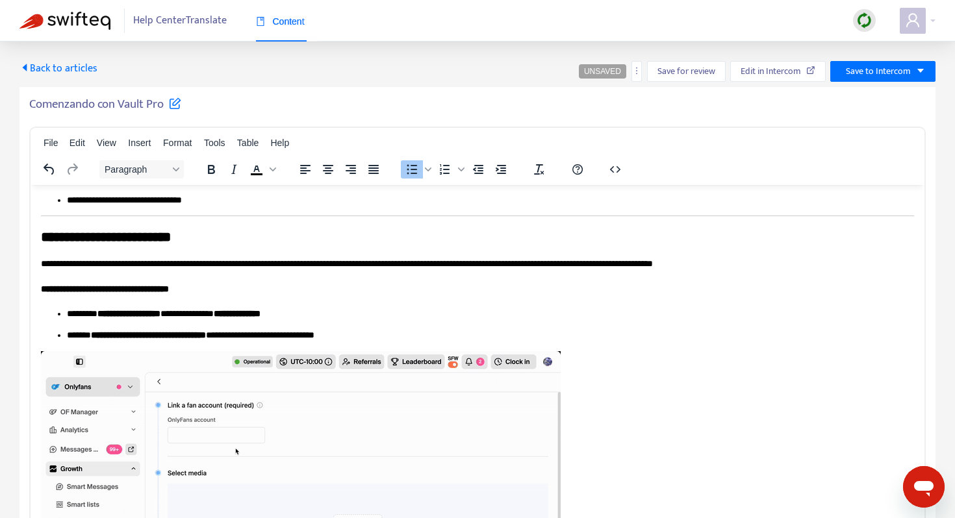
click at [780, 262] on p "**********" at bounding box center [477, 263] width 873 height 13
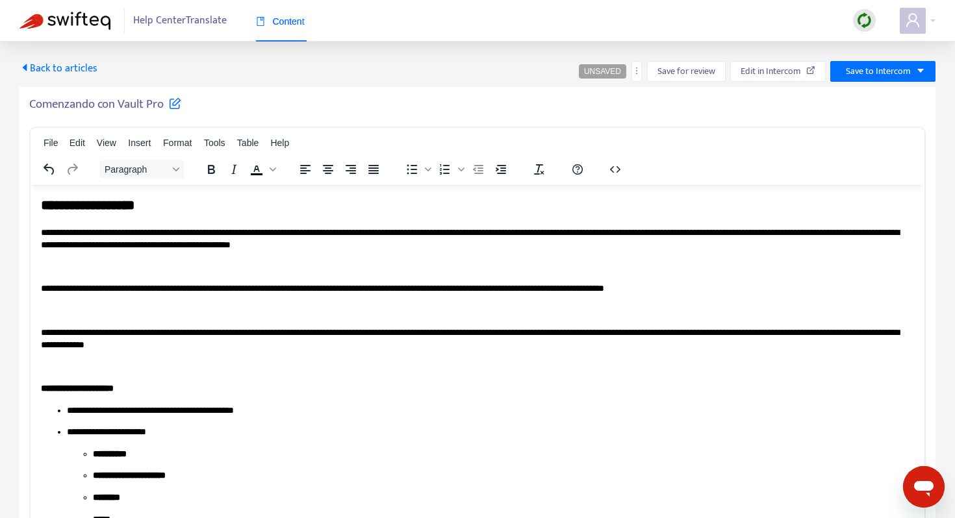
scroll to position [112, 0]
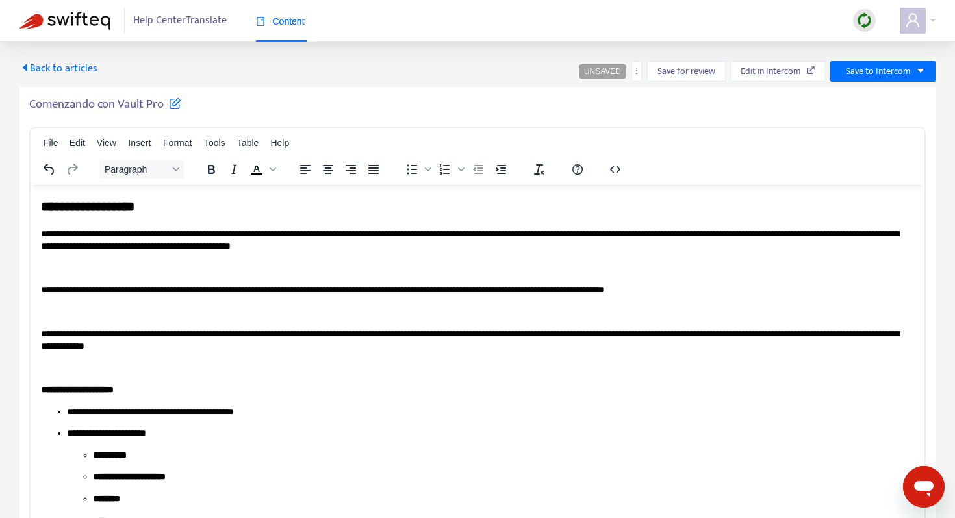
click at [236, 348] on p "**********" at bounding box center [477, 339] width 873 height 25
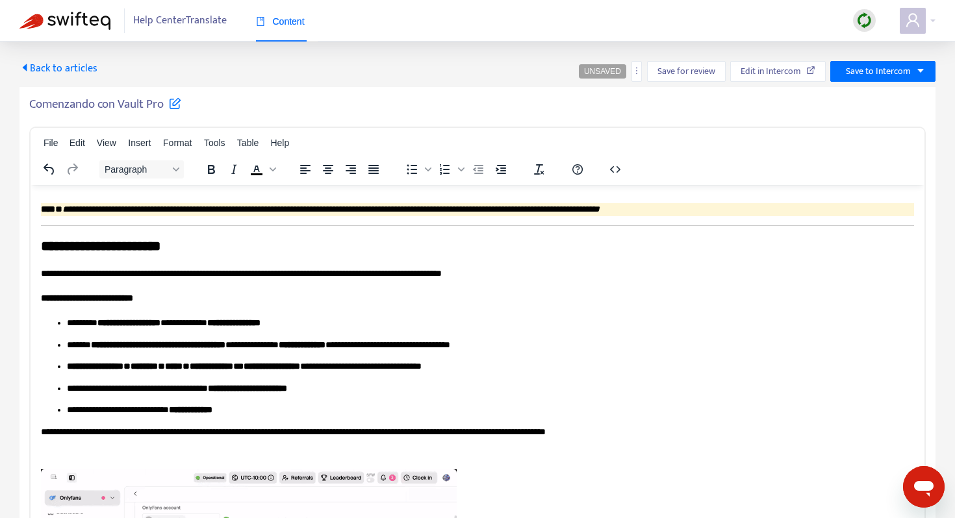
scroll to position [1018, 0]
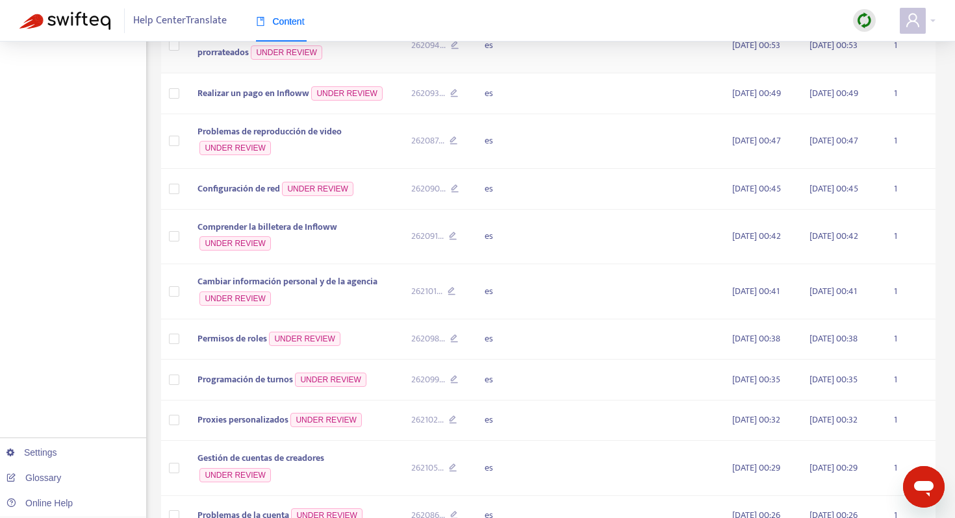
scroll to position [603, 0]
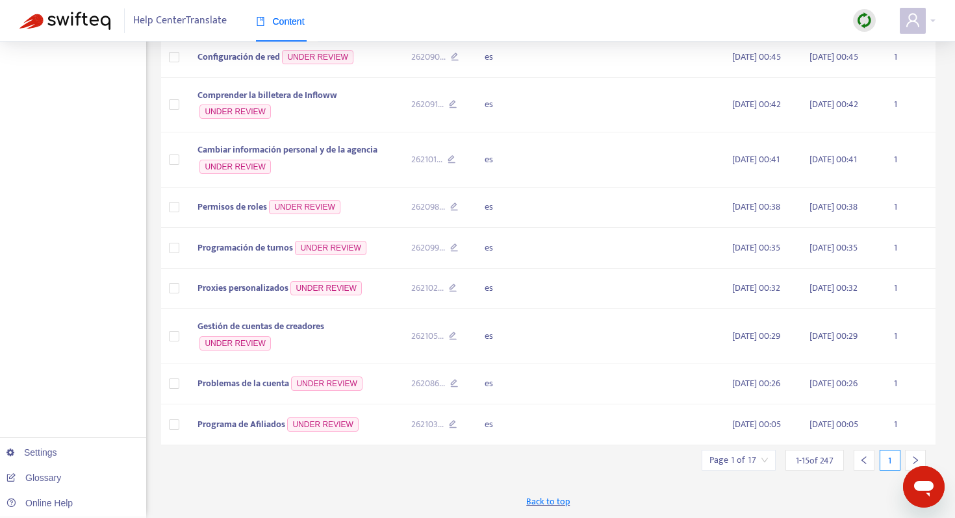
click at [914, 457] on icon "right" at bounding box center [915, 461] width 5 height 8
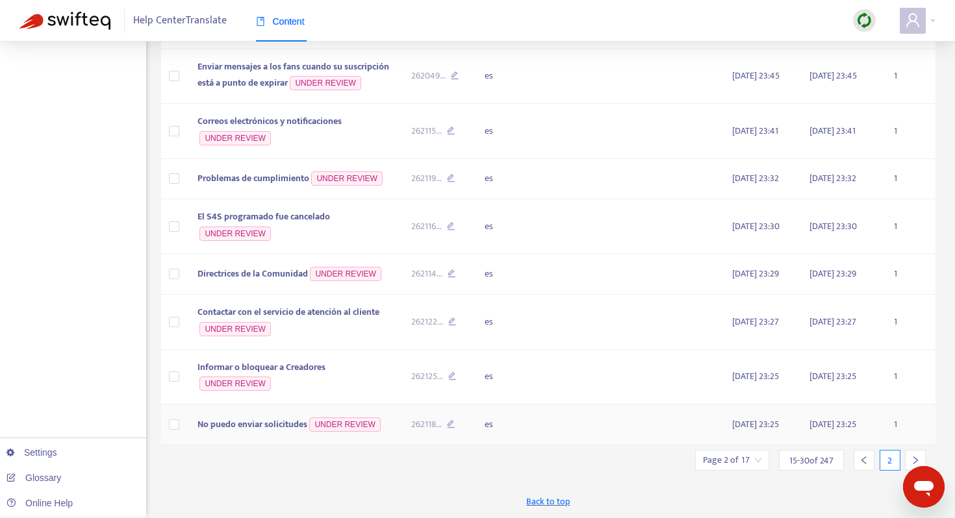
scroll to position [617, 0]
click at [913, 459] on icon "right" at bounding box center [915, 460] width 9 height 9
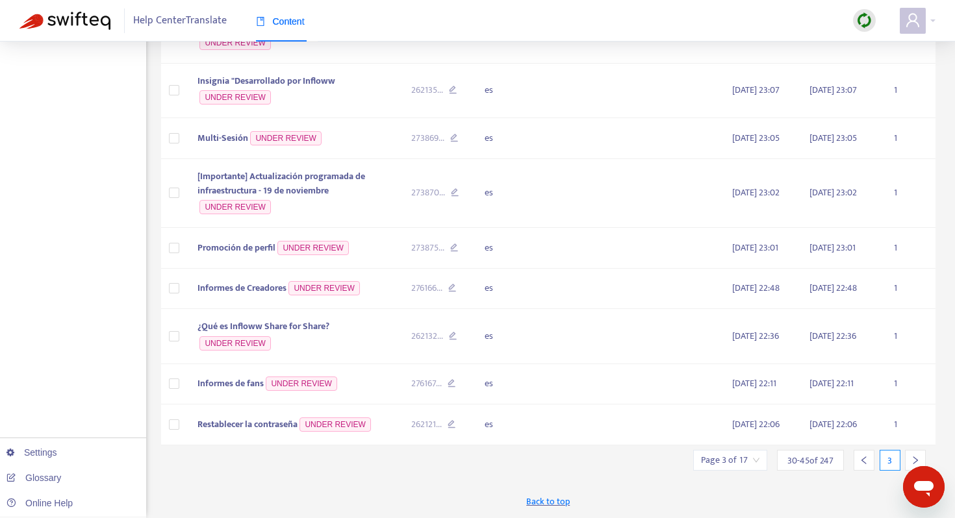
scroll to position [602, 0]
click at [913, 459] on icon "right" at bounding box center [915, 460] width 9 height 9
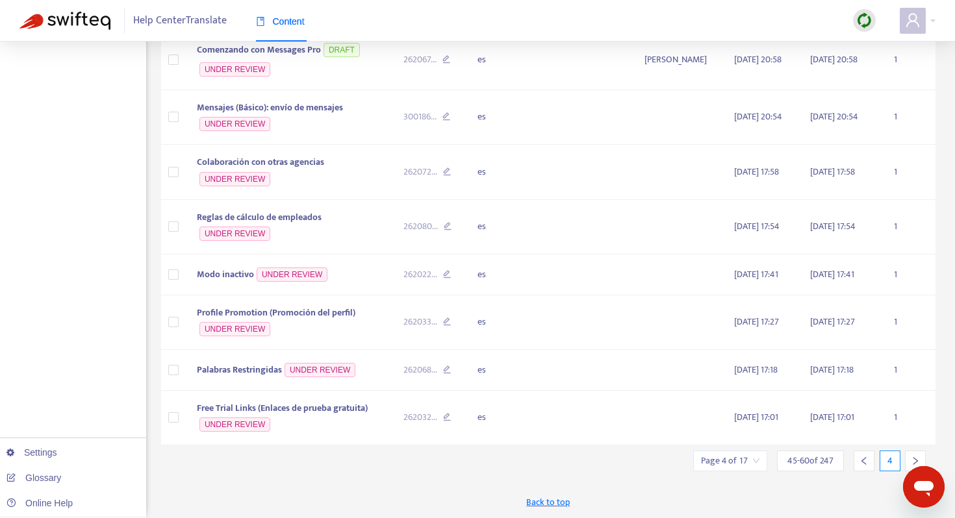
scroll to position [622, 0]
click at [914, 459] on icon "right" at bounding box center [915, 461] width 9 height 9
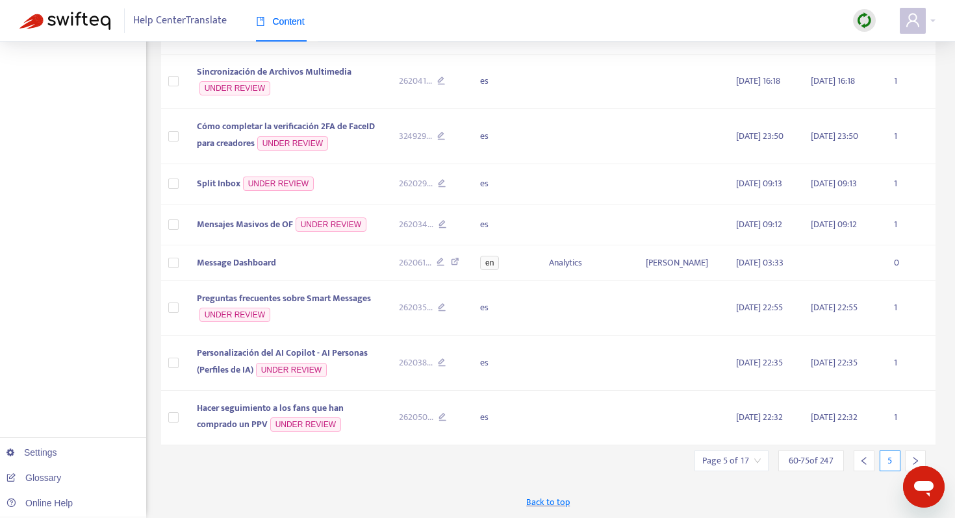
scroll to position [589, 0]
click at [915, 459] on icon "right" at bounding box center [915, 461] width 5 height 8
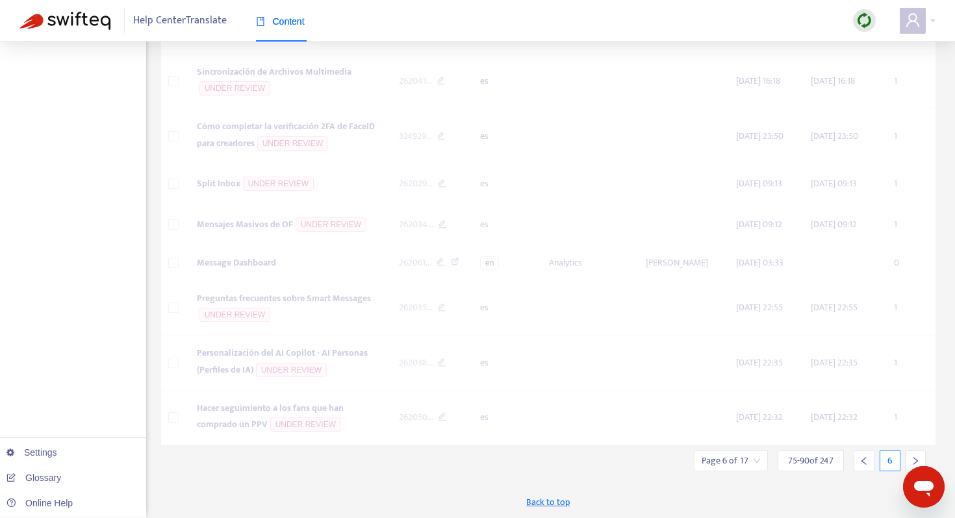
scroll to position [603, 0]
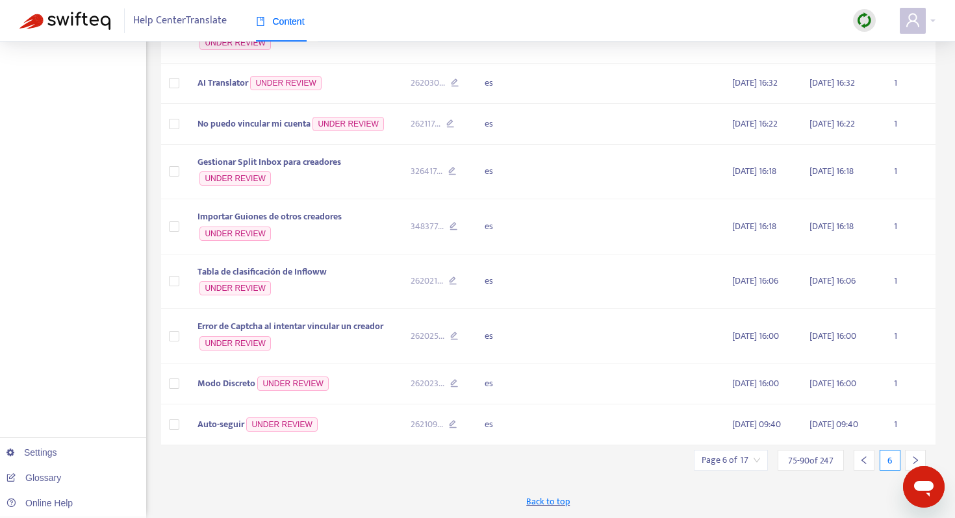
click at [914, 455] on div at bounding box center [915, 460] width 21 height 21
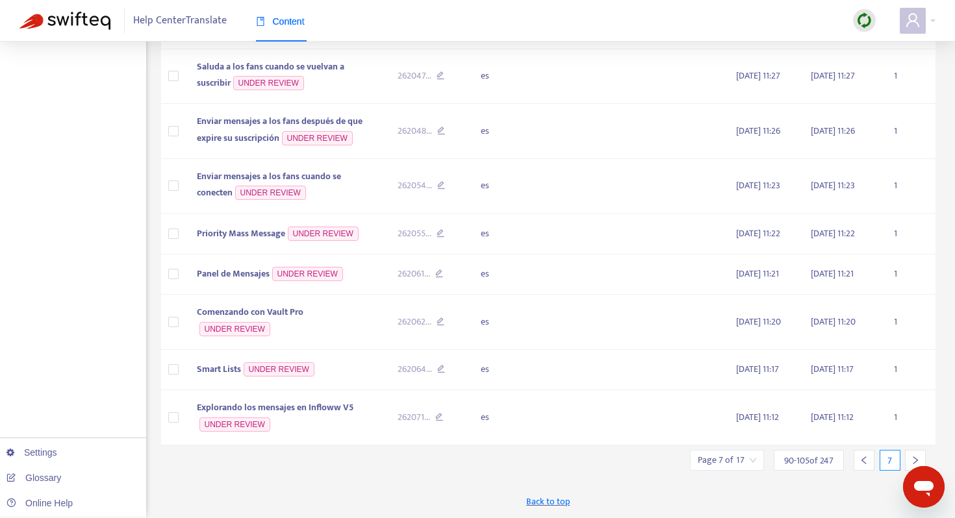
scroll to position [574, 0]
